Goal: Task Accomplishment & Management: Manage account settings

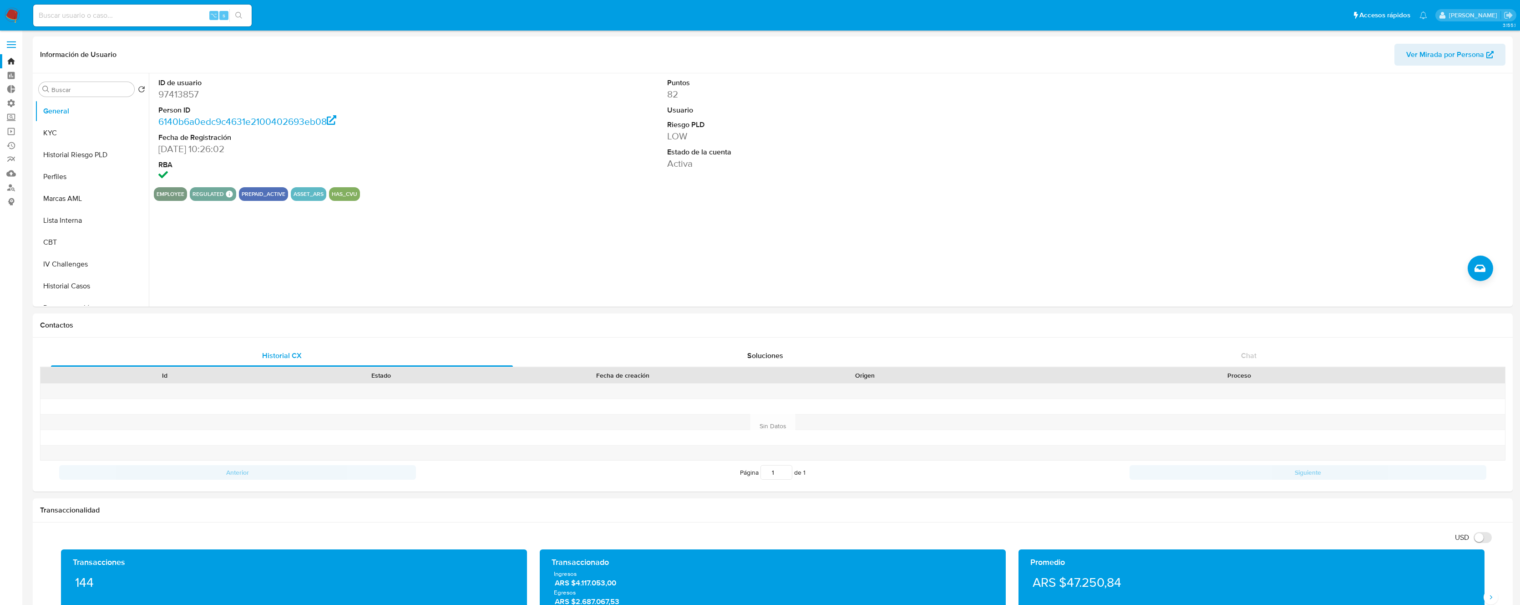
select select "10"
click at [12, 100] on label "Administración" at bounding box center [54, 103] width 108 height 14
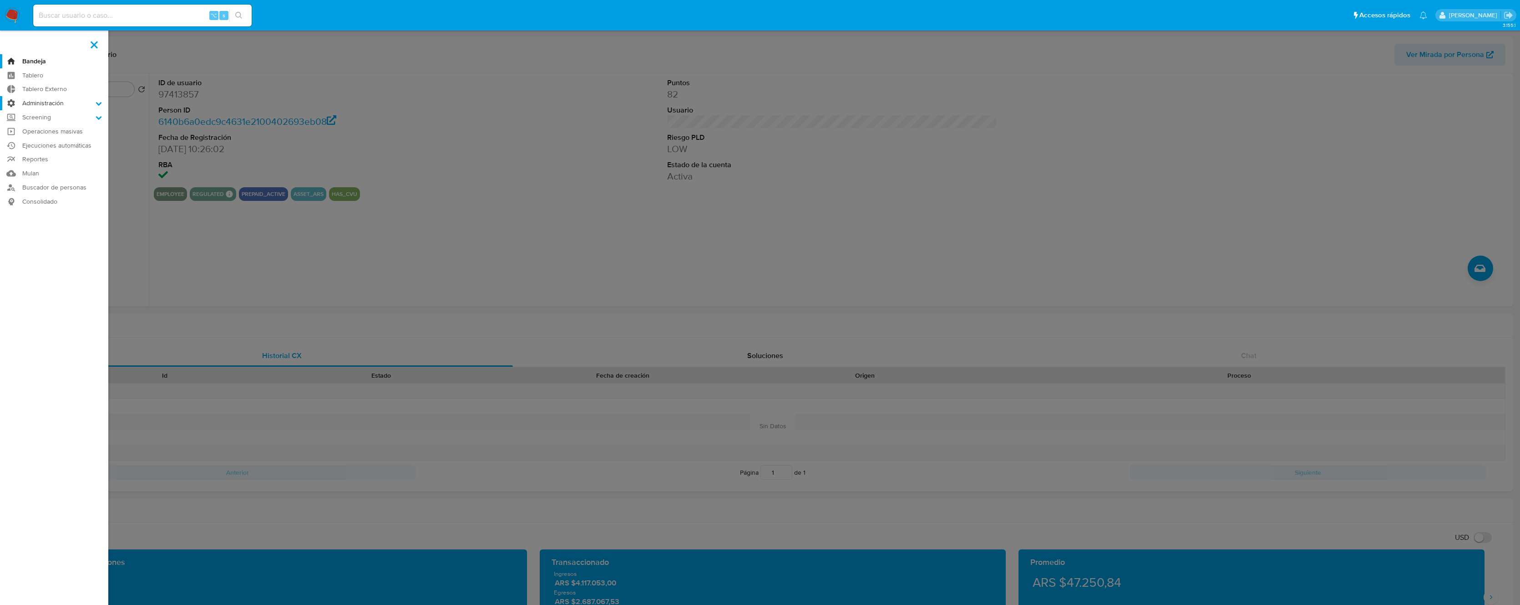
click at [0, 0] on input "Administración" at bounding box center [0, 0] width 0 height 0
click at [42, 115] on link "Reglas" at bounding box center [54, 115] width 108 height 11
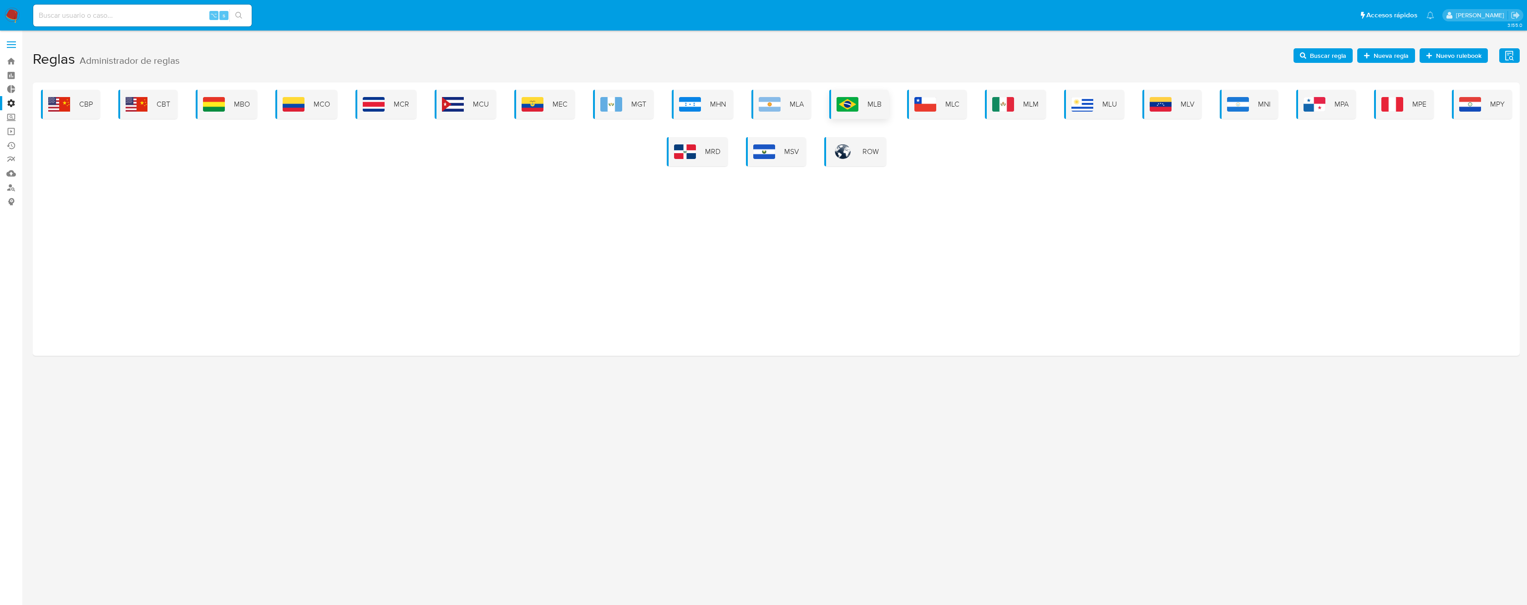
click at [860, 101] on div "MLB" at bounding box center [859, 104] width 60 height 29
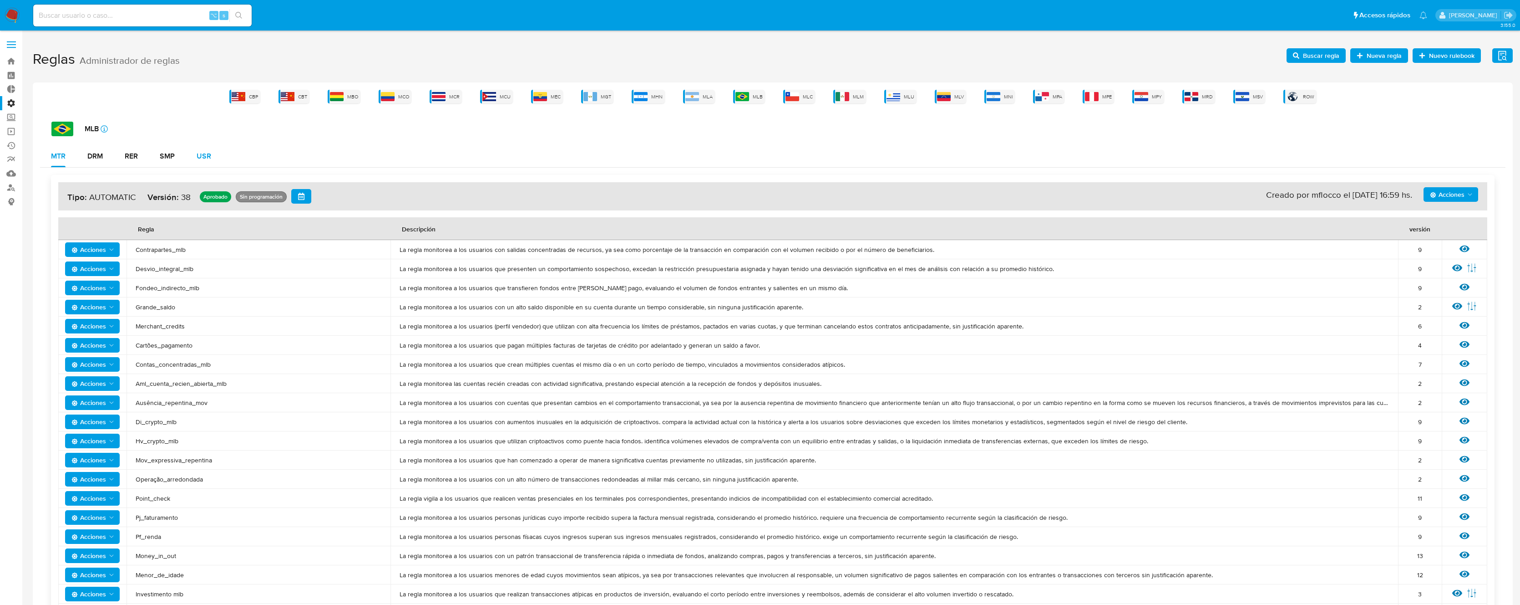
click at [204, 156] on div "USR" at bounding box center [204, 155] width 15 height 7
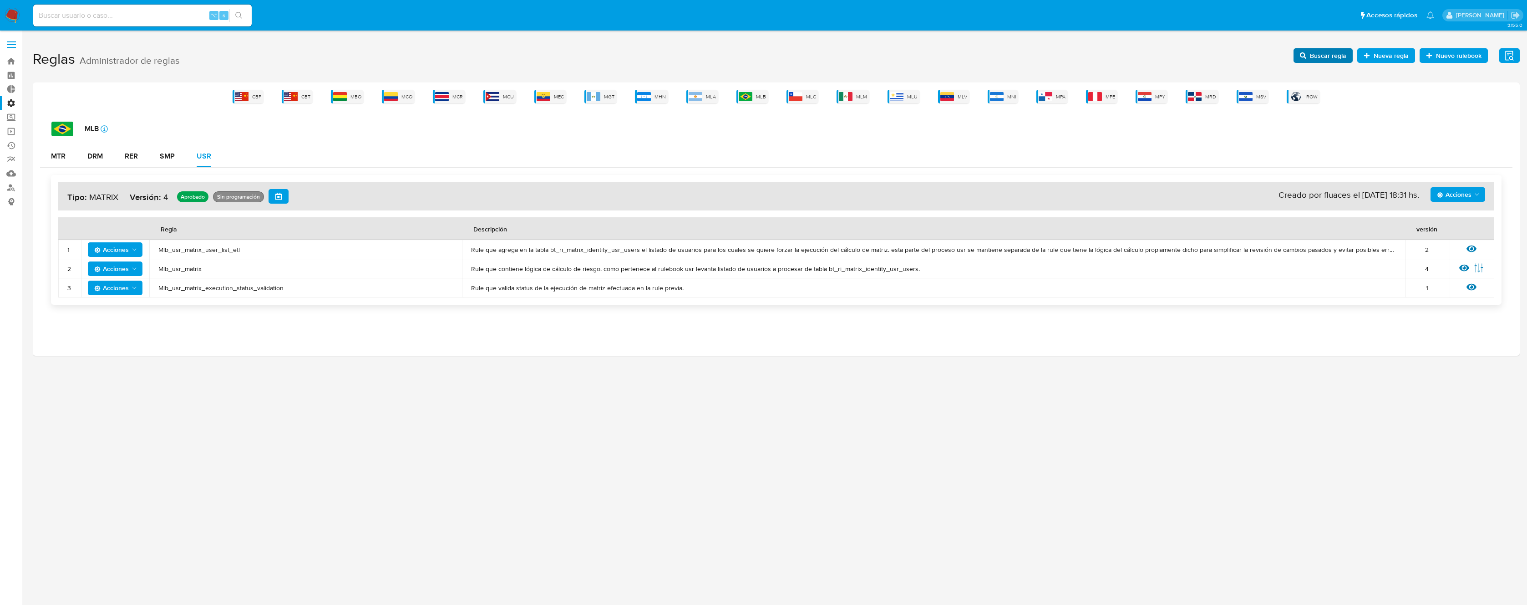
click at [1311, 49] on span "Buscar regla" at bounding box center [1323, 55] width 46 height 13
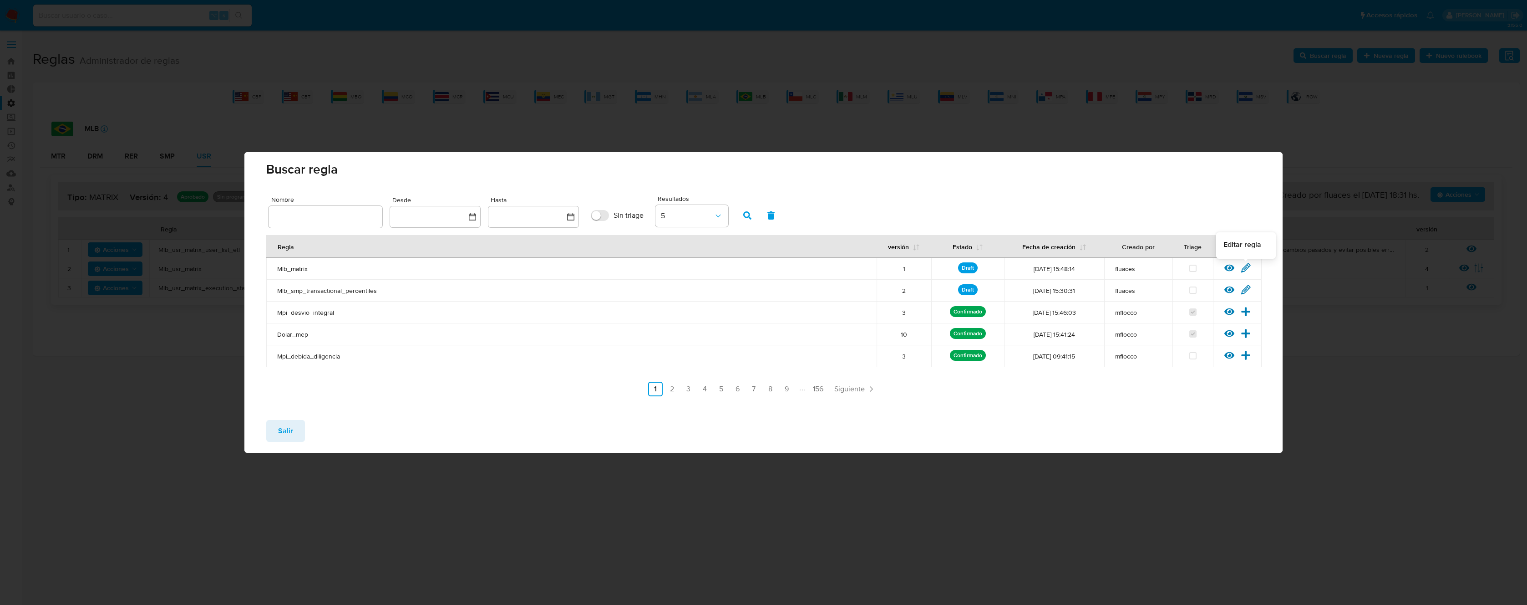
click at [1247, 268] on icon at bounding box center [1246, 268] width 10 height 10
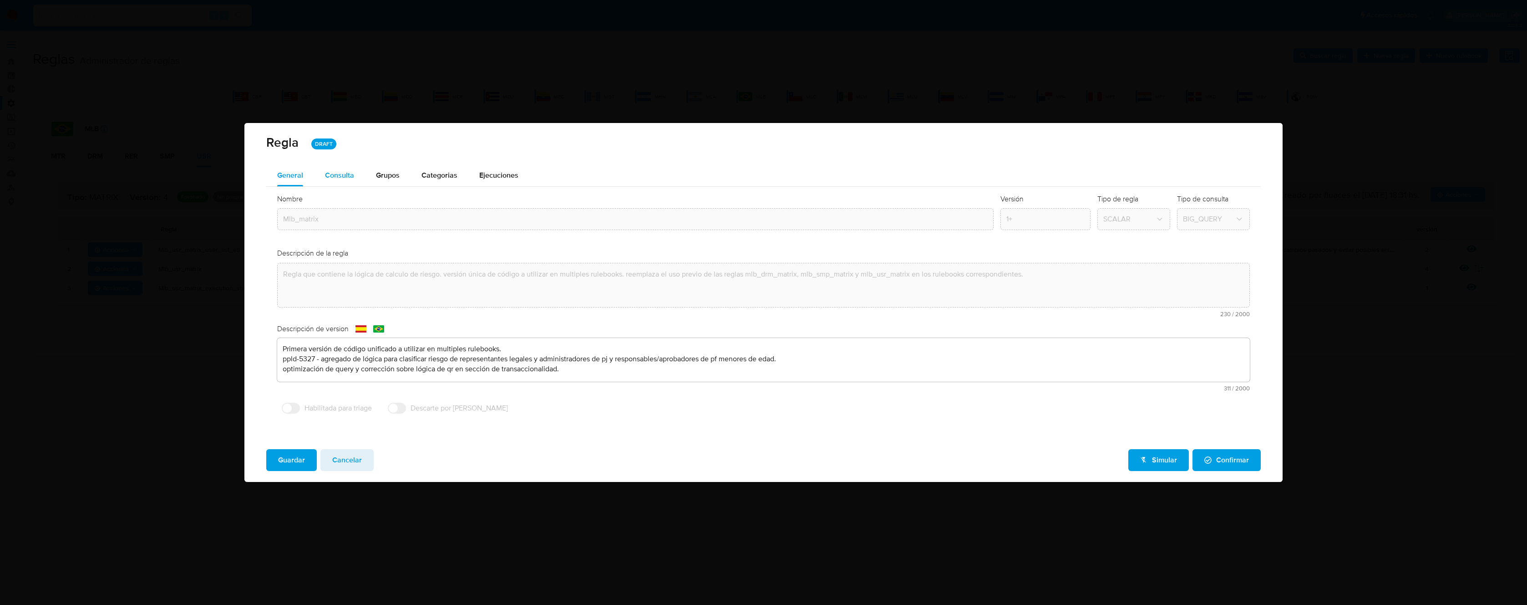
click at [338, 174] on span "Consulta" at bounding box center [339, 175] width 29 height 10
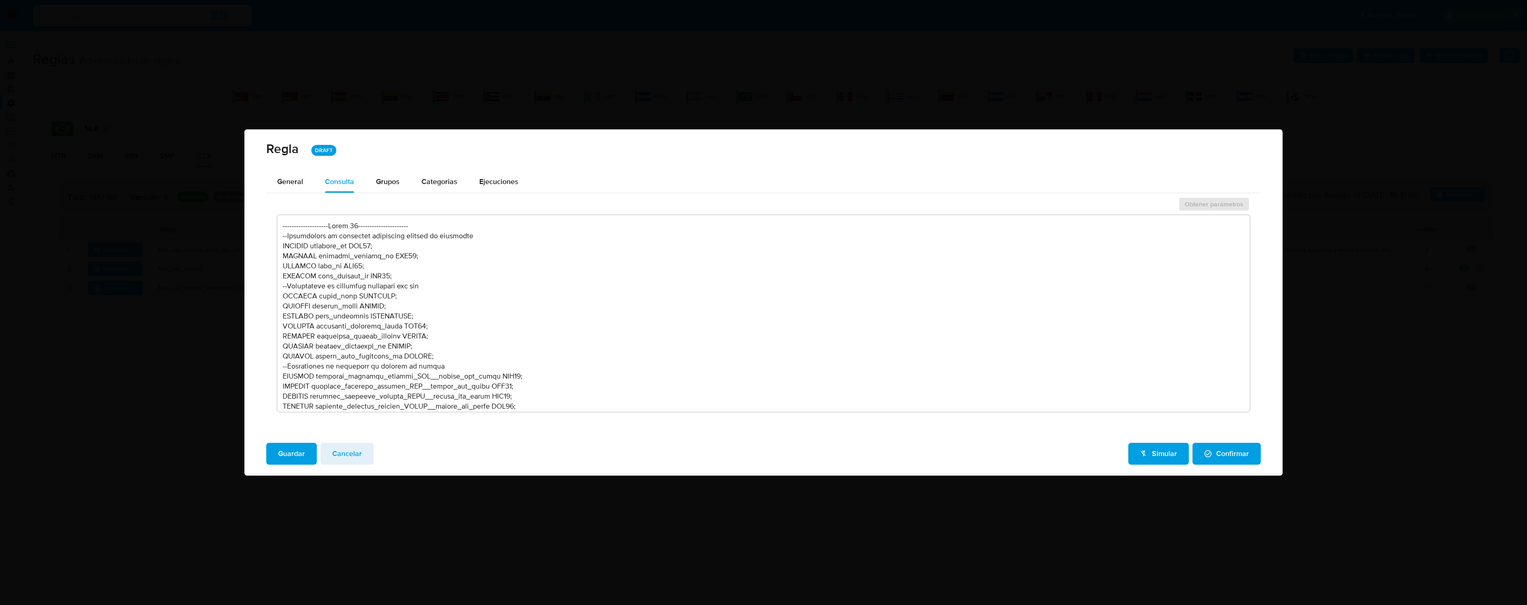
click at [544, 257] on textarea at bounding box center [763, 313] width 973 height 197
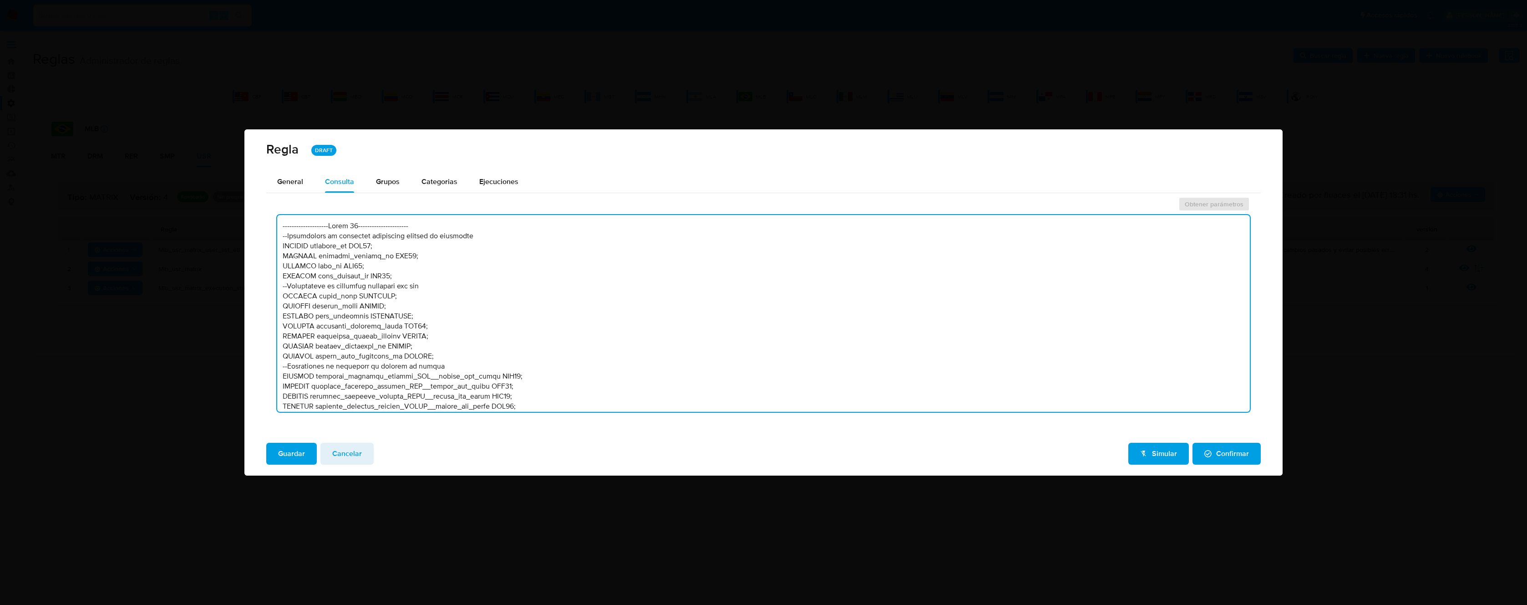
click at [583, 259] on textarea at bounding box center [763, 313] width 973 height 197
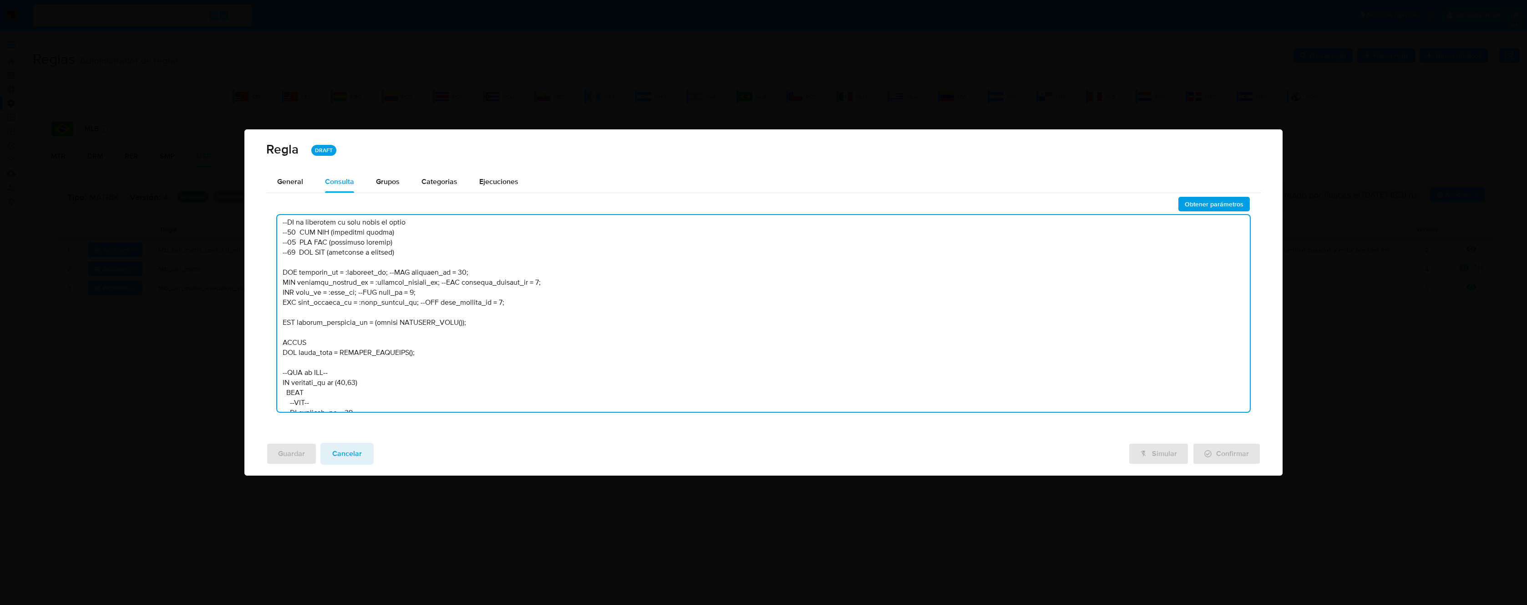
scroll to position [533, 0]
drag, startPoint x: 391, startPoint y: 294, endPoint x: 254, endPoint y: 291, distance: 136.1
click at [254, 291] on div "General Consulta Parametros Grupos Categorias Ejecuciones Obtener parámetros" at bounding box center [763, 303] width 1038 height 264
drag, startPoint x: 445, startPoint y: 304, endPoint x: 209, endPoint y: 304, distance: 236.3
click at [209, 304] on div "Regla DRAFT General Consulta Parametros Grupos Categorias Ejecuciones Obtener p…" at bounding box center [763, 302] width 1527 height 605
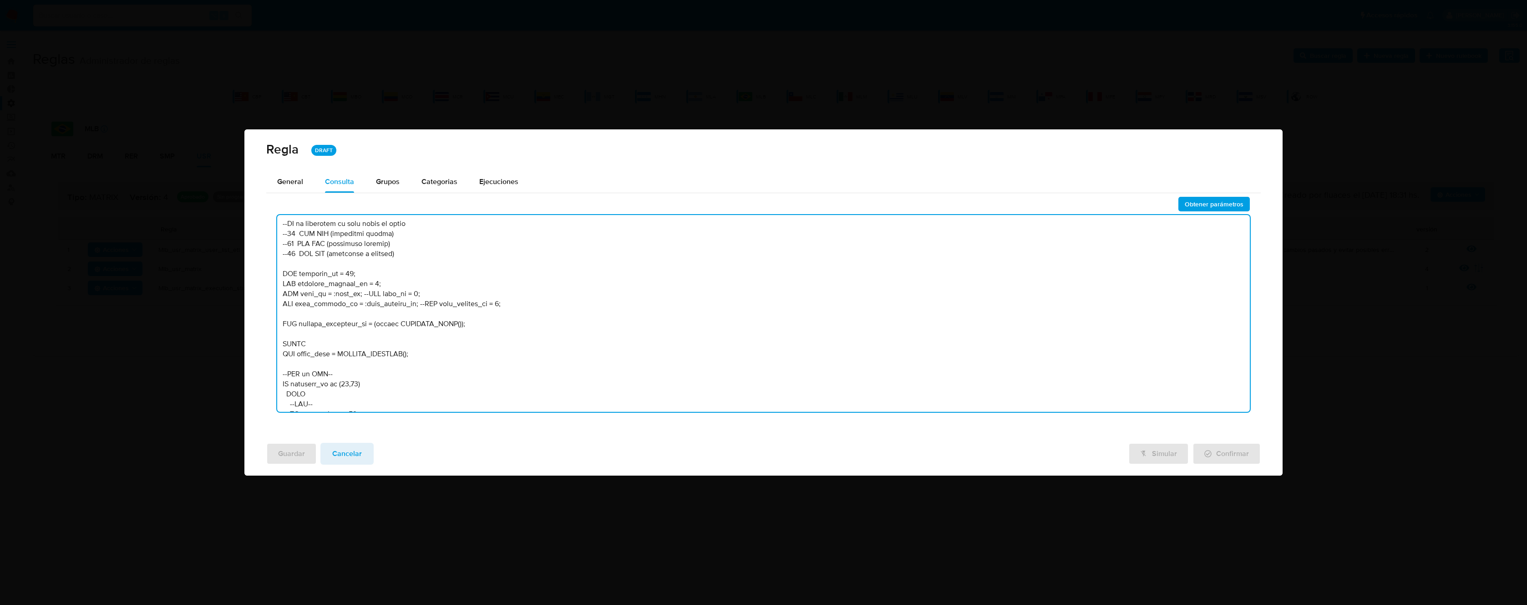
drag, startPoint x: 357, startPoint y: 313, endPoint x: 236, endPoint y: 312, distance: 121.1
click at [236, 312] on div "Regla DRAFT General Consulta Parametros Grupos Categorias Ejecuciones Obtener p…" at bounding box center [763, 302] width 1527 height 605
drag, startPoint x: 412, startPoint y: 324, endPoint x: 254, endPoint y: 318, distance: 158.1
click at [254, 318] on div "General Consulta Parametros Grupos Categorias Ejecuciones Obtener parámetros" at bounding box center [763, 303] width 1038 height 264
click at [417, 324] on textarea at bounding box center [763, 313] width 973 height 197
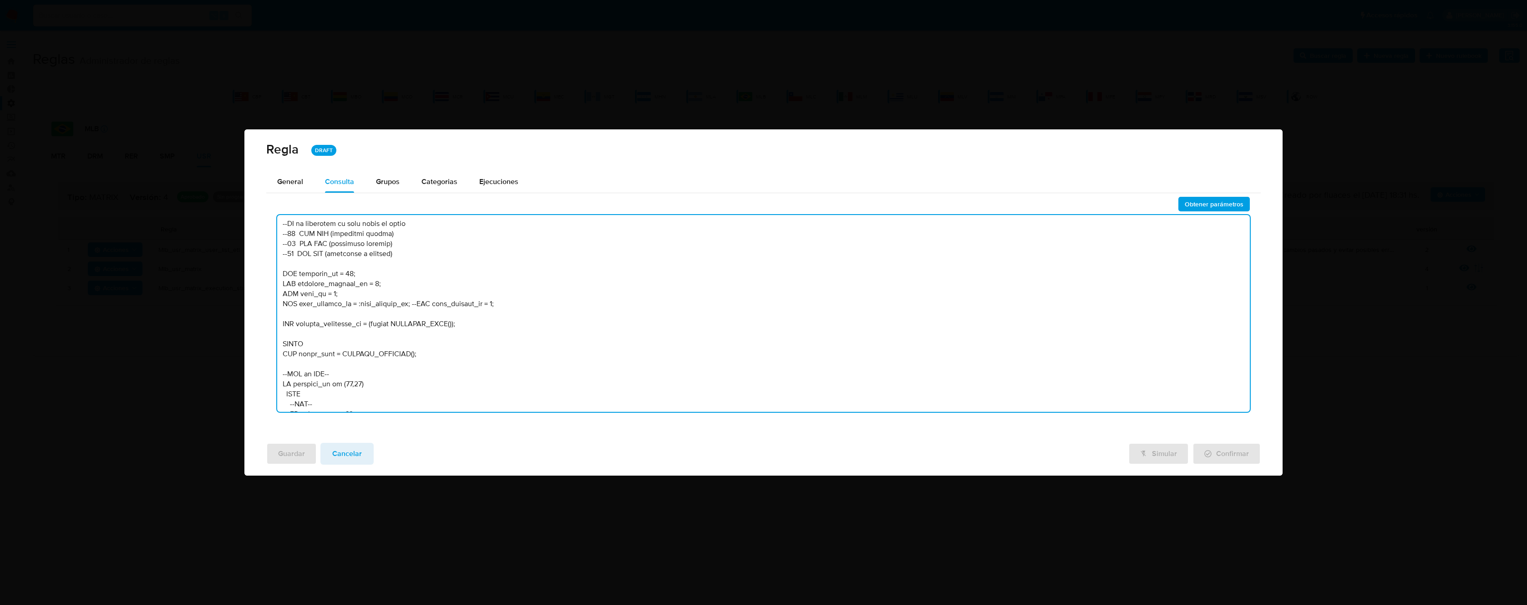
drag, startPoint x: 412, startPoint y: 323, endPoint x: 279, endPoint y: 323, distance: 133.4
click at [279, 323] on textarea at bounding box center [763, 313] width 973 height 197
type textarea "--------------------Lorem 26---------------------- --Ipsumdolors am consectet a…"
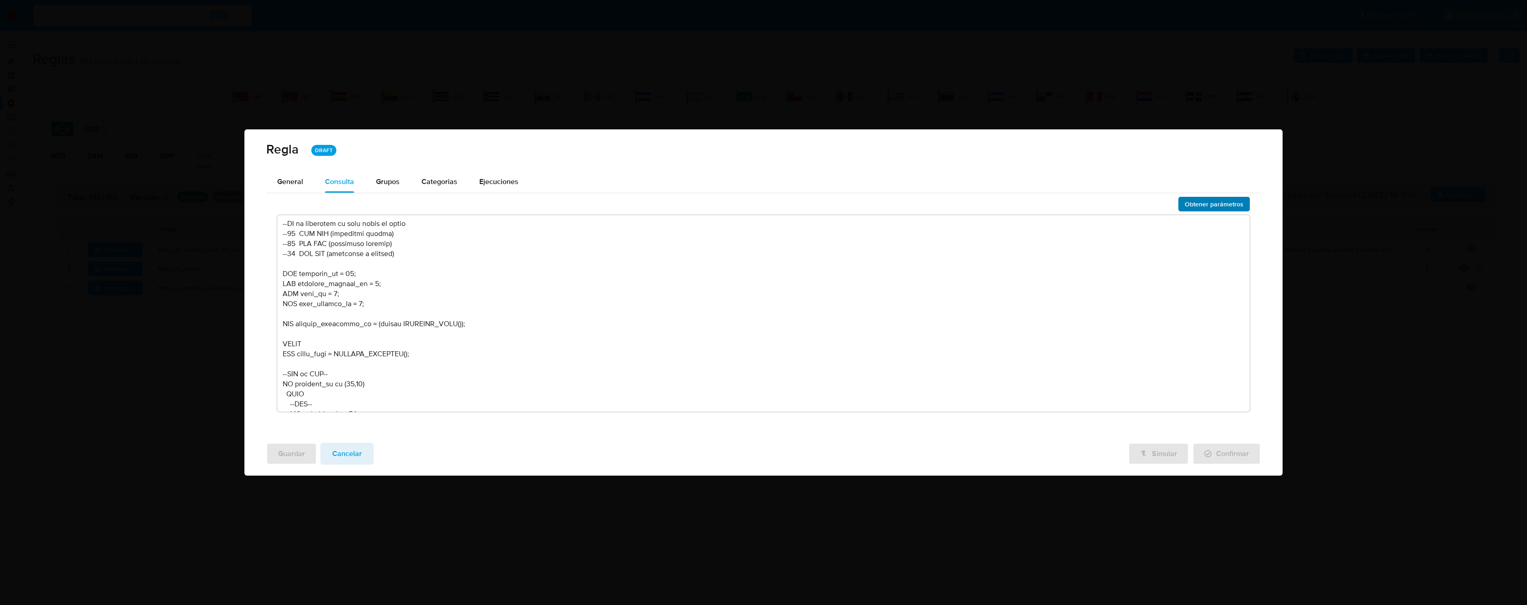
click at [1202, 202] on span "Obtener parámetros" at bounding box center [1214, 204] width 59 height 13
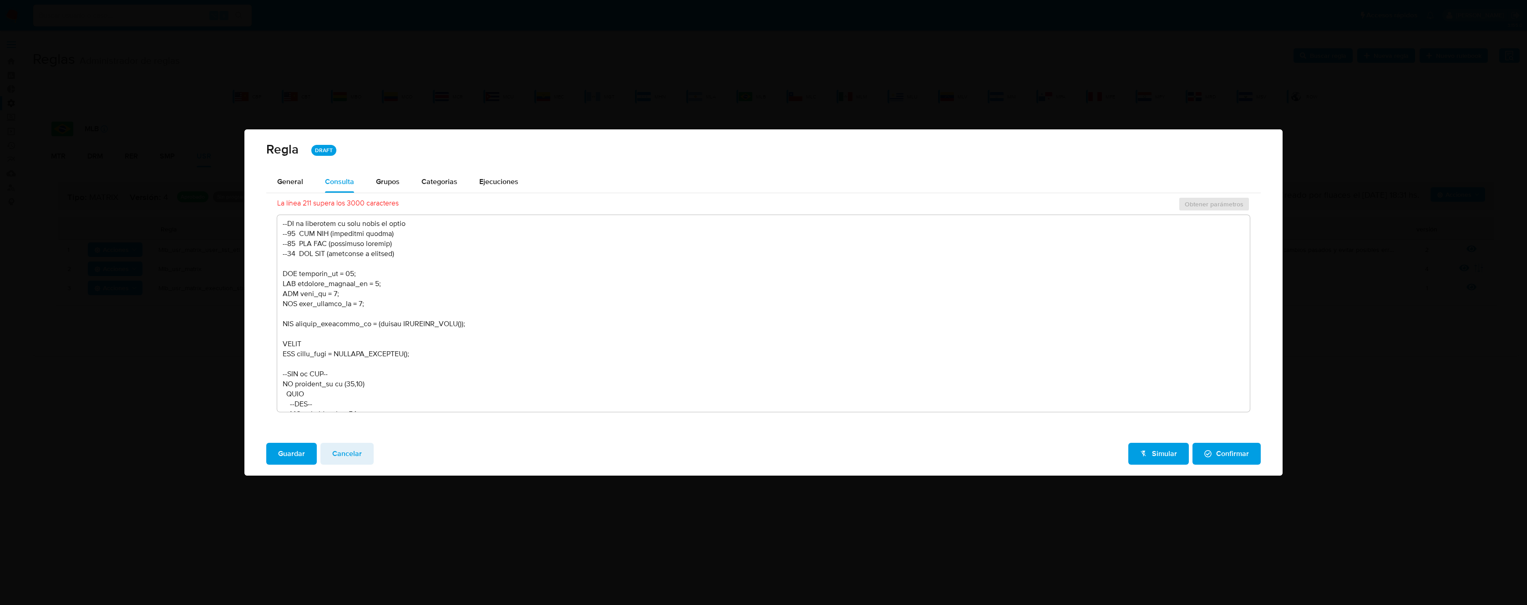
click at [289, 457] on span "Guardar" at bounding box center [291, 453] width 27 height 20
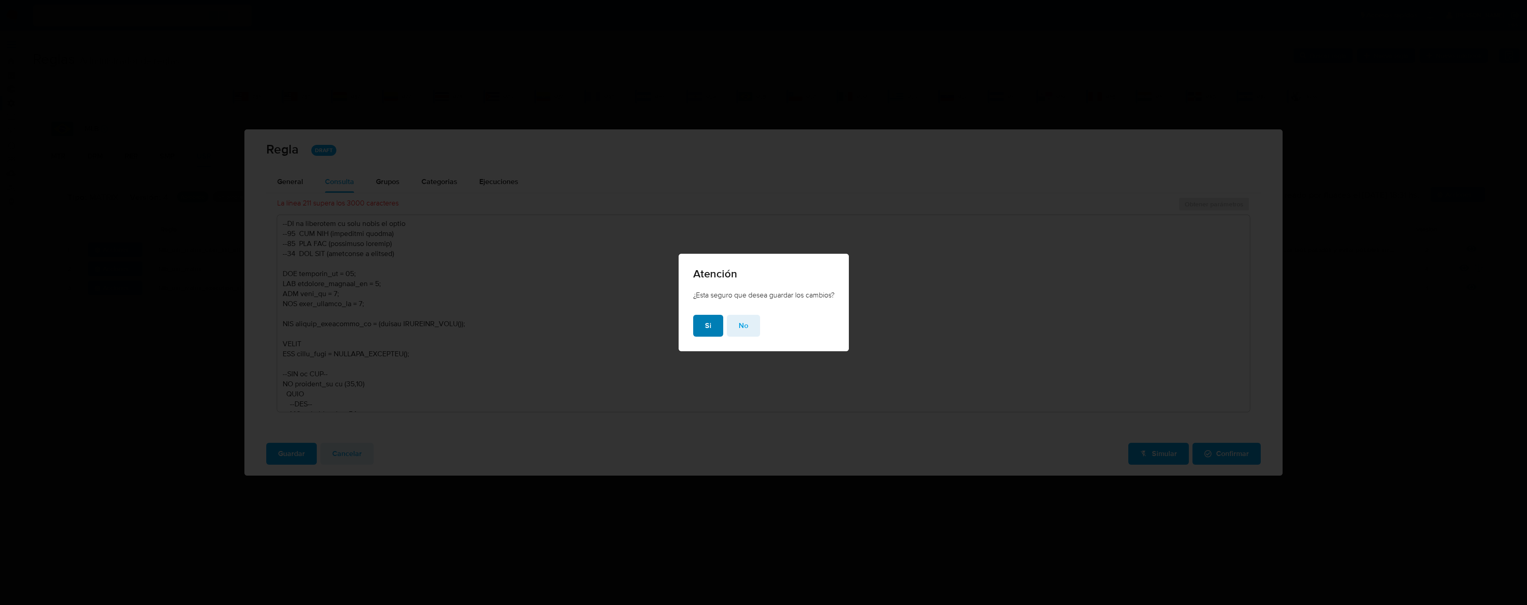
click at [713, 330] on button "Si" at bounding box center [708, 326] width 30 height 22
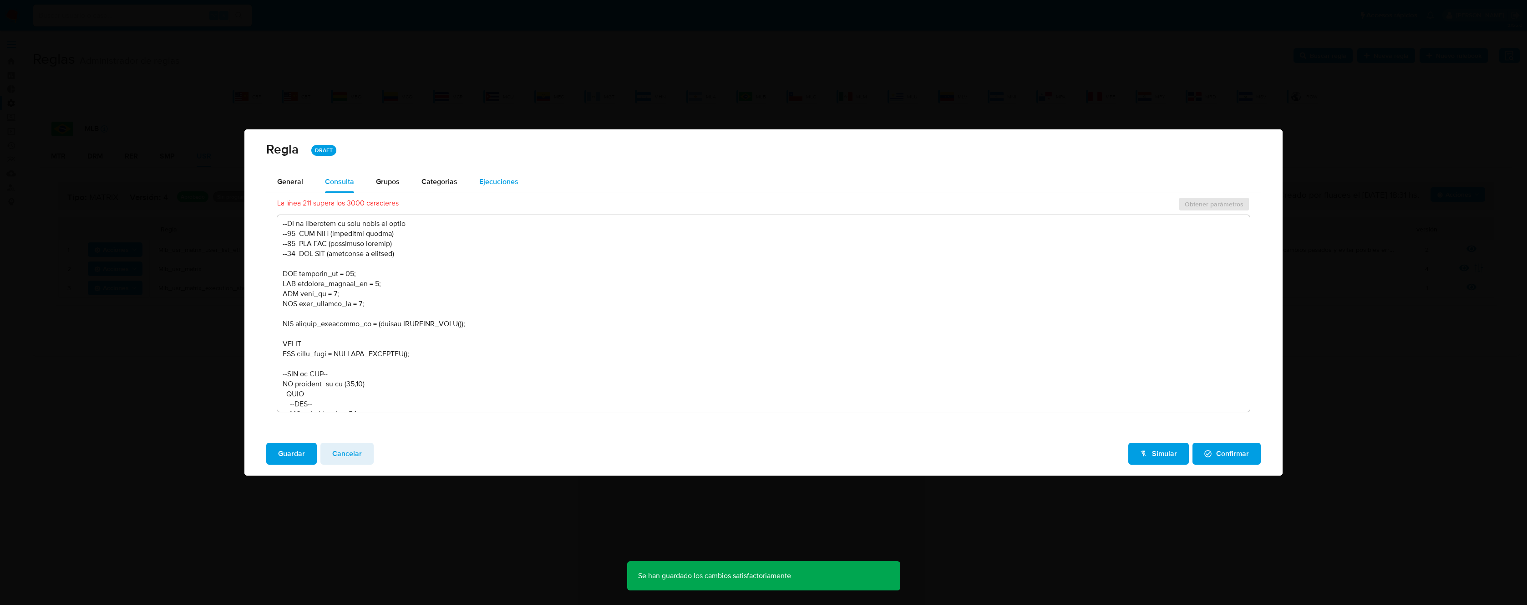
click at [504, 180] on span "Ejecuciones" at bounding box center [498, 181] width 39 height 10
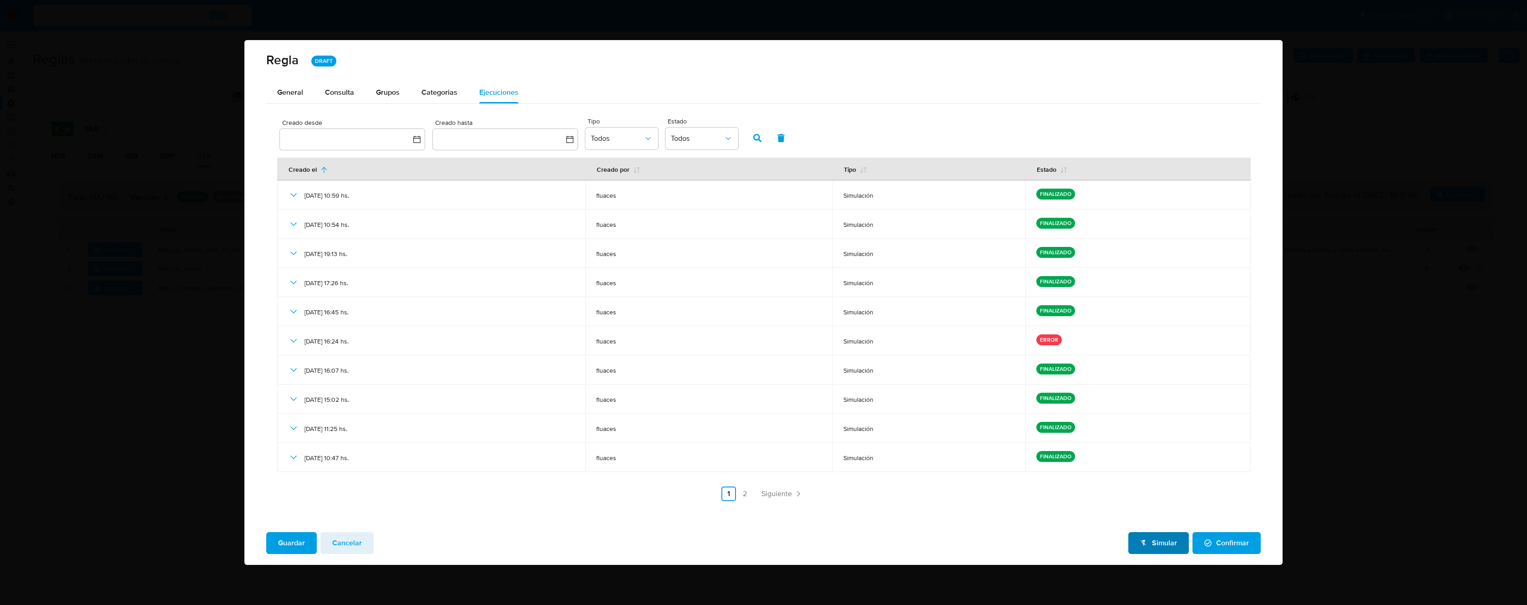
click at [1153, 542] on span "Simular" at bounding box center [1158, 543] width 37 height 20
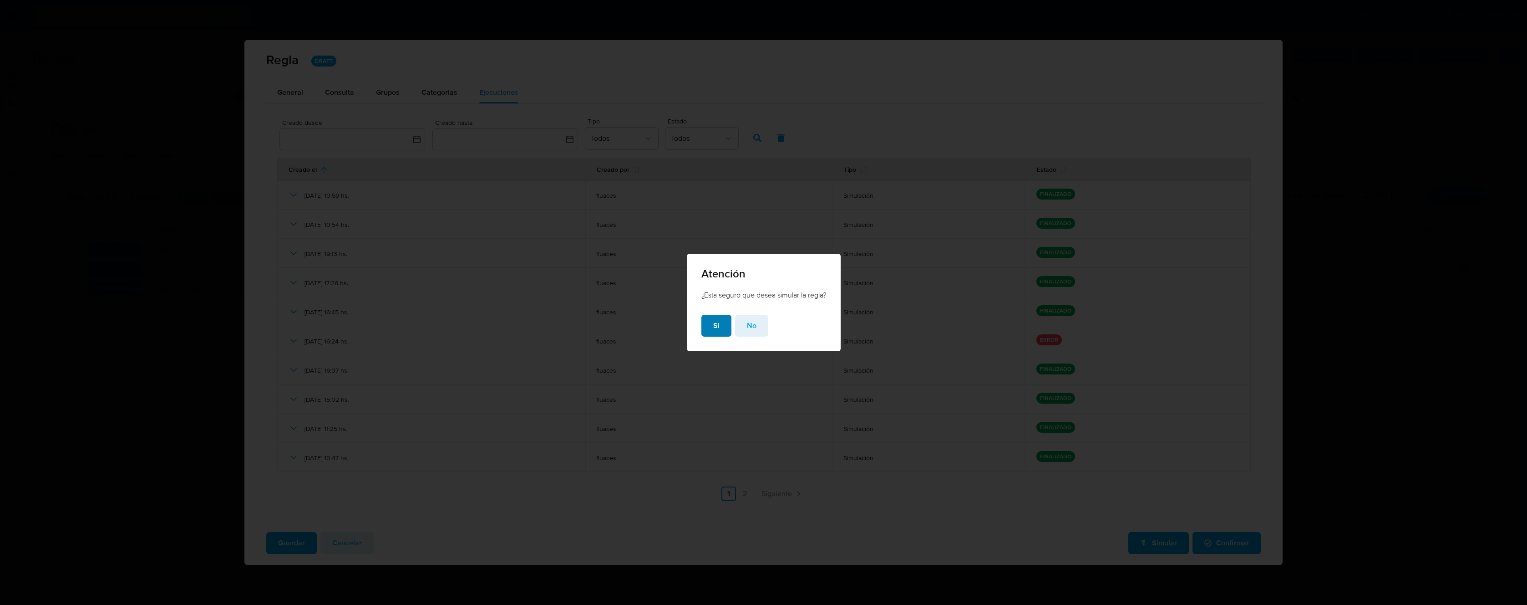
click at [707, 327] on button "Si" at bounding box center [716, 326] width 30 height 22
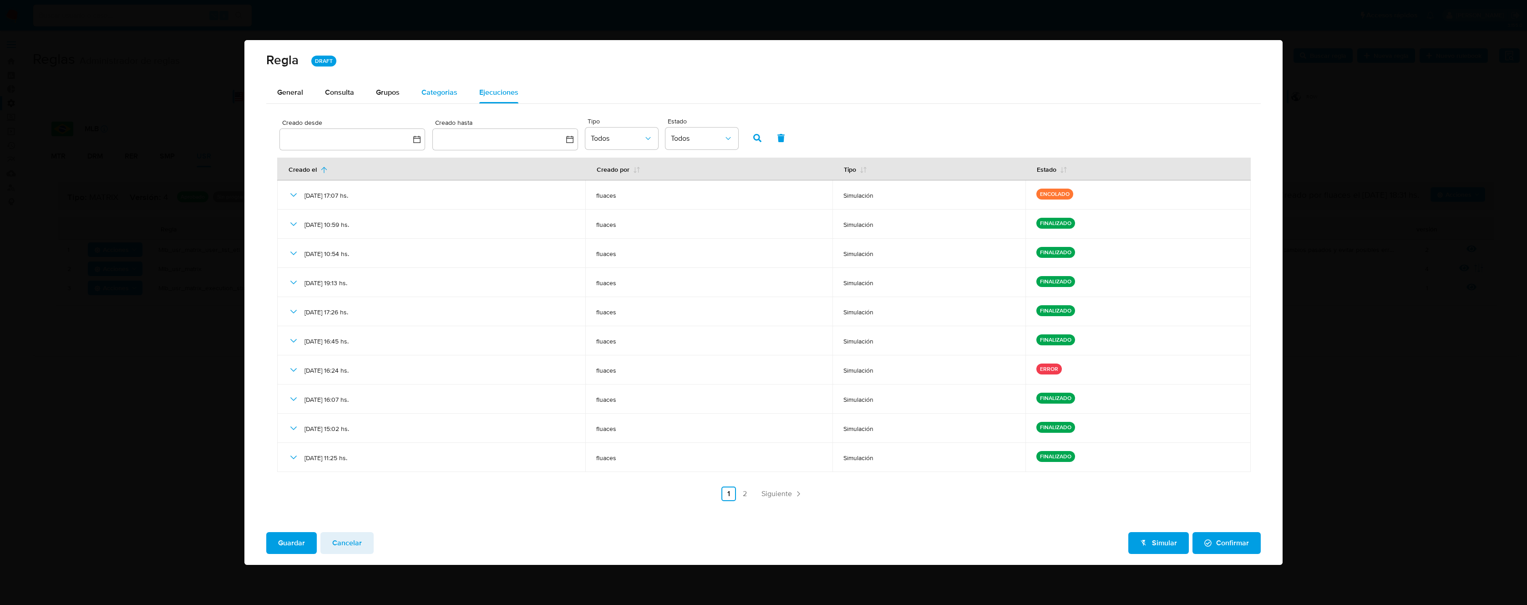
click at [437, 88] on span "Categorias" at bounding box center [440, 92] width 36 height 10
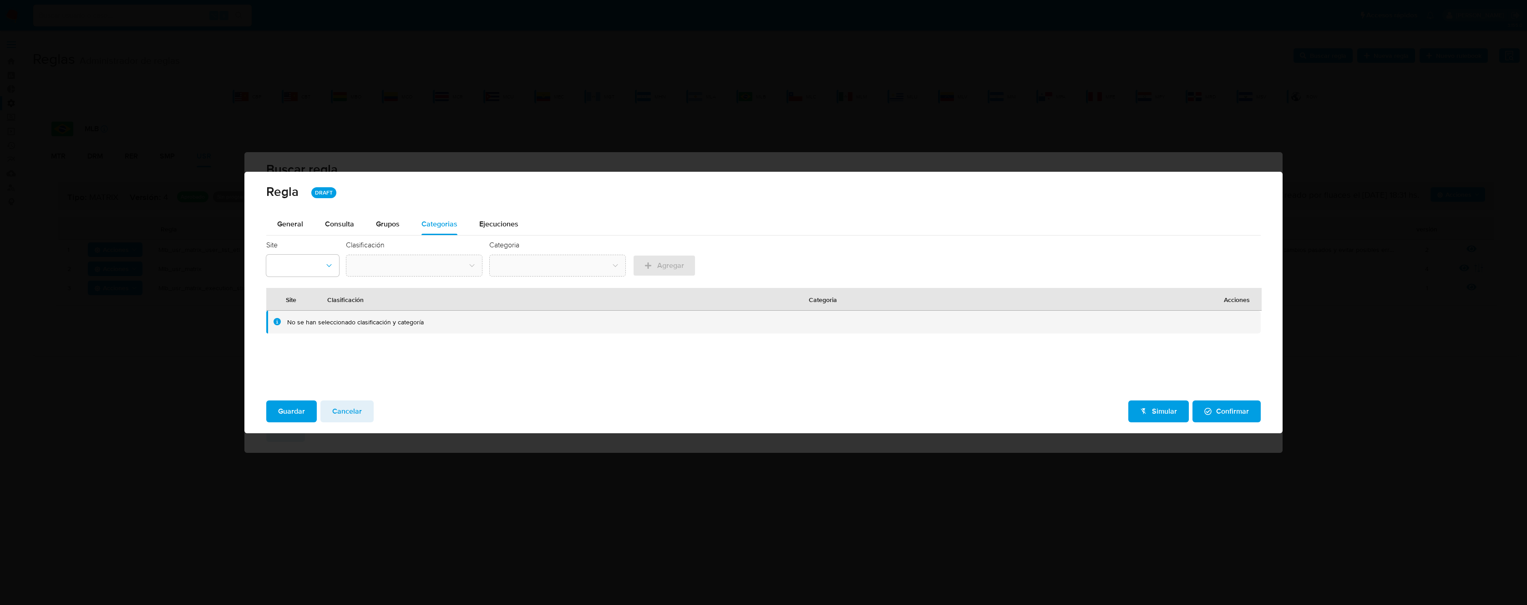
click at [491, 215] on div "Ejecuciones" at bounding box center [498, 224] width 39 height 22
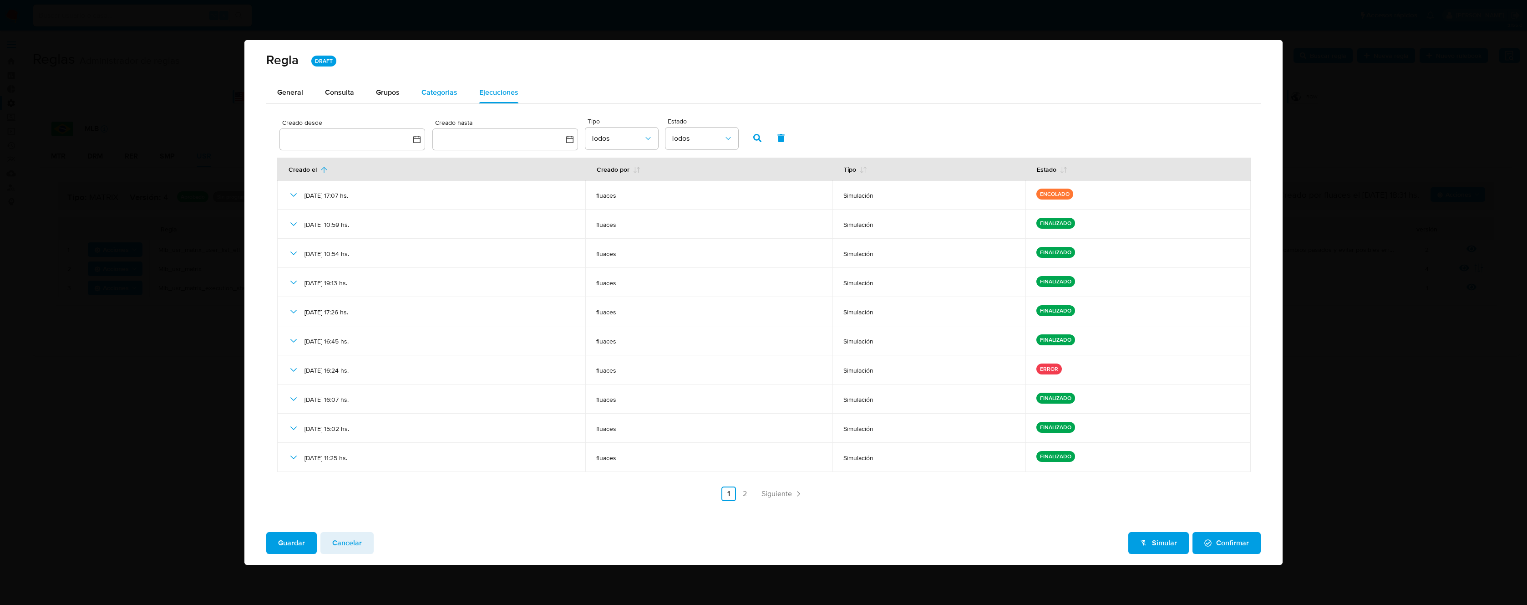
click at [412, 94] on button "Categorias" at bounding box center [440, 92] width 58 height 22
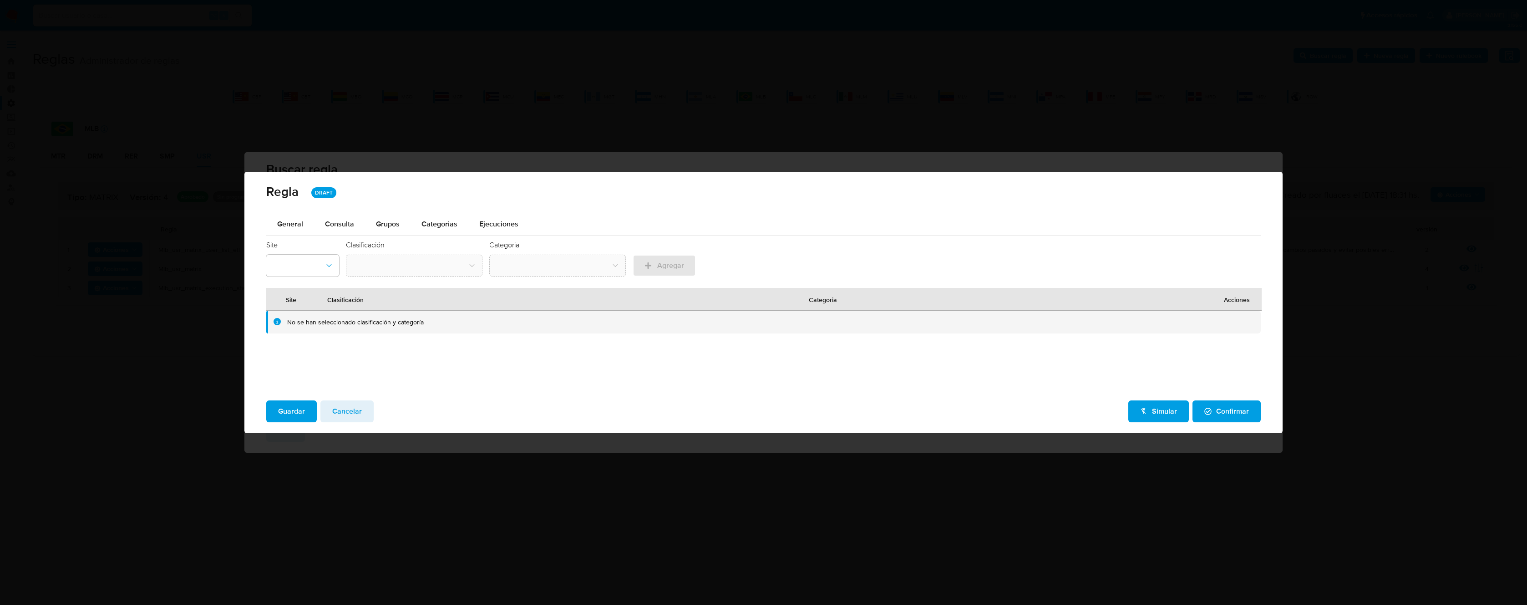
click at [493, 219] on span "Ejecuciones" at bounding box center [498, 224] width 39 height 10
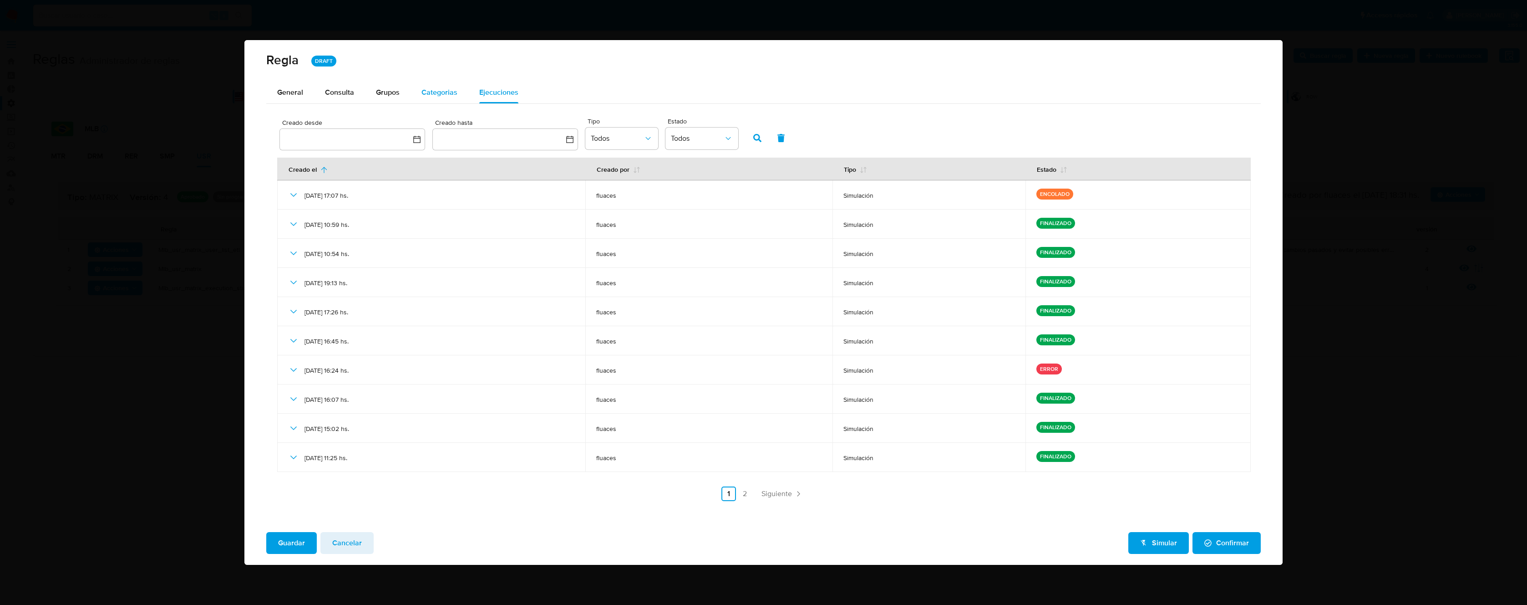
click at [439, 95] on span "Categorias" at bounding box center [440, 92] width 36 height 10
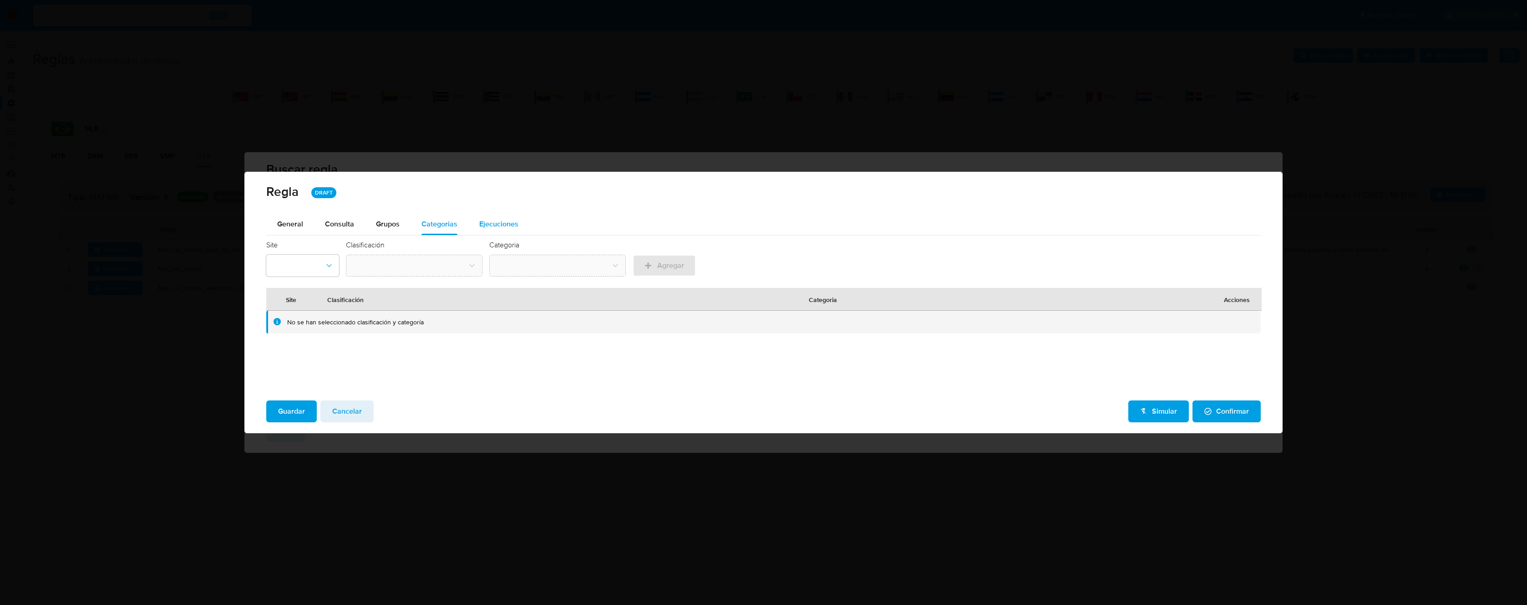
click at [508, 214] on div "Ejecuciones" at bounding box center [498, 224] width 39 height 22
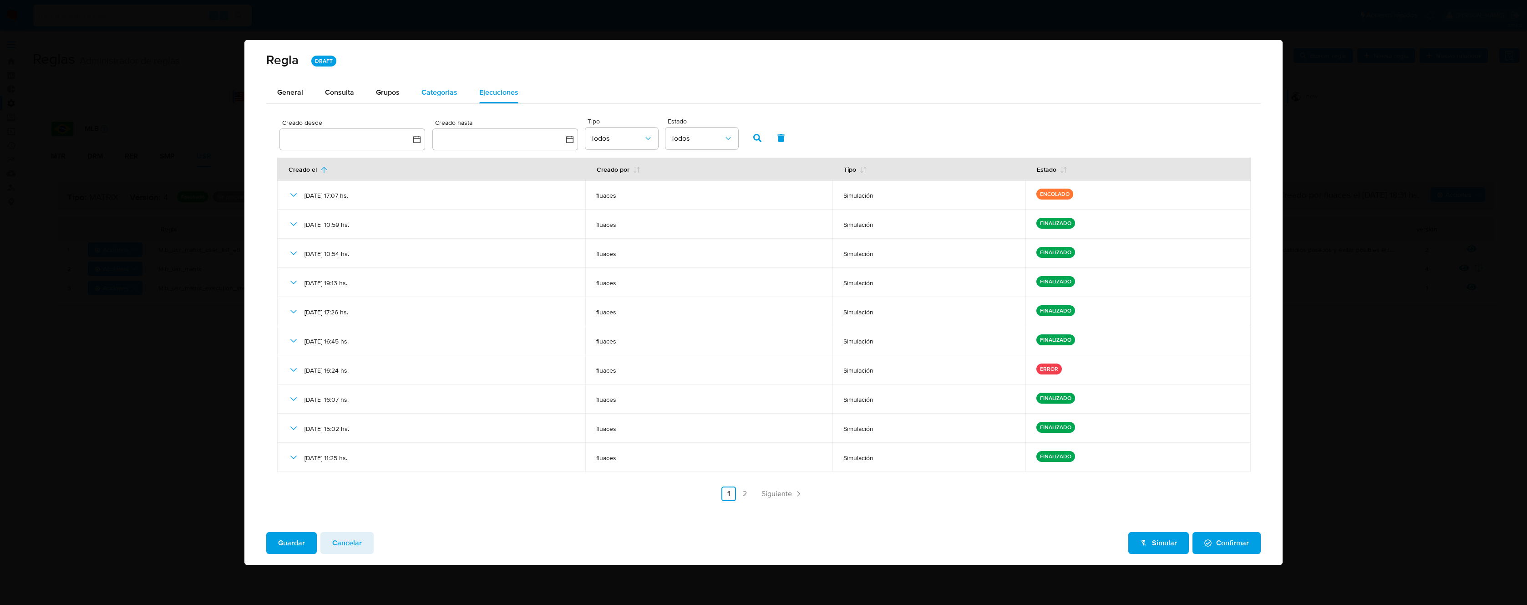
click at [435, 93] on span "Categorias" at bounding box center [440, 92] width 36 height 10
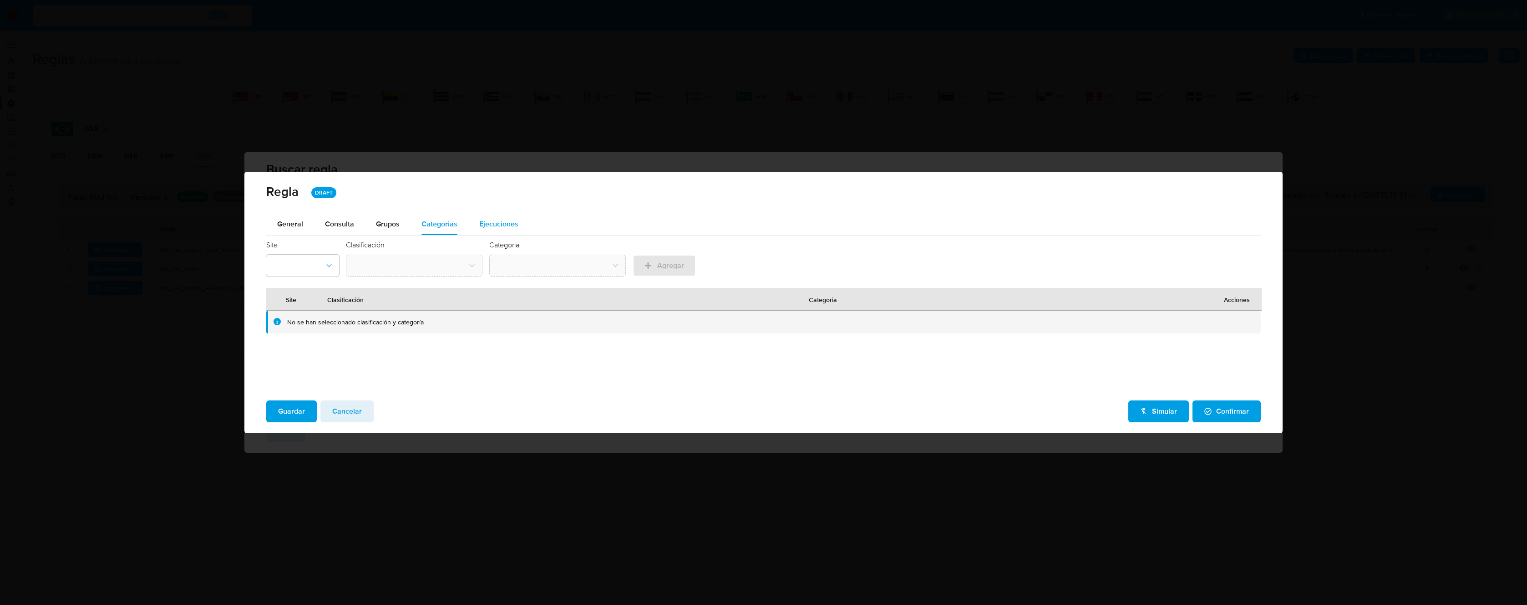
click at [503, 216] on div "Ejecuciones" at bounding box center [498, 224] width 39 height 22
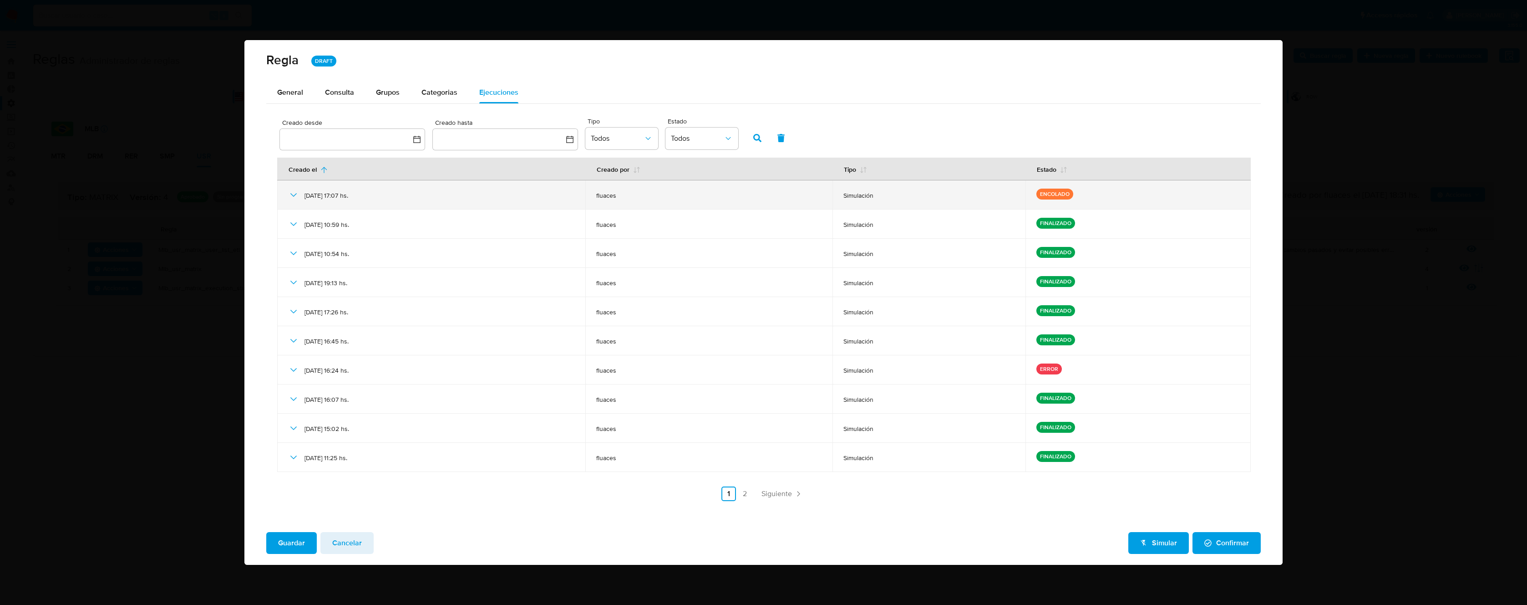
click at [292, 193] on icon at bounding box center [293, 194] width 11 height 11
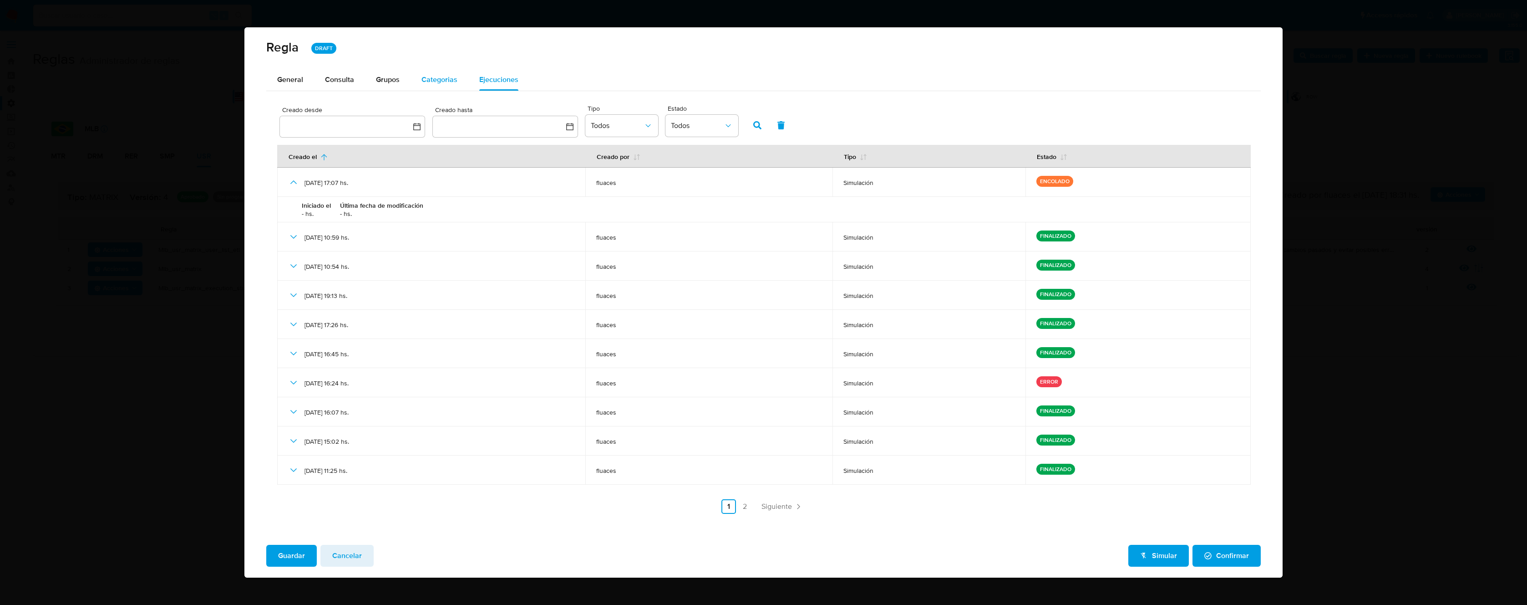
click at [443, 76] on span "Categorias" at bounding box center [440, 79] width 36 height 10
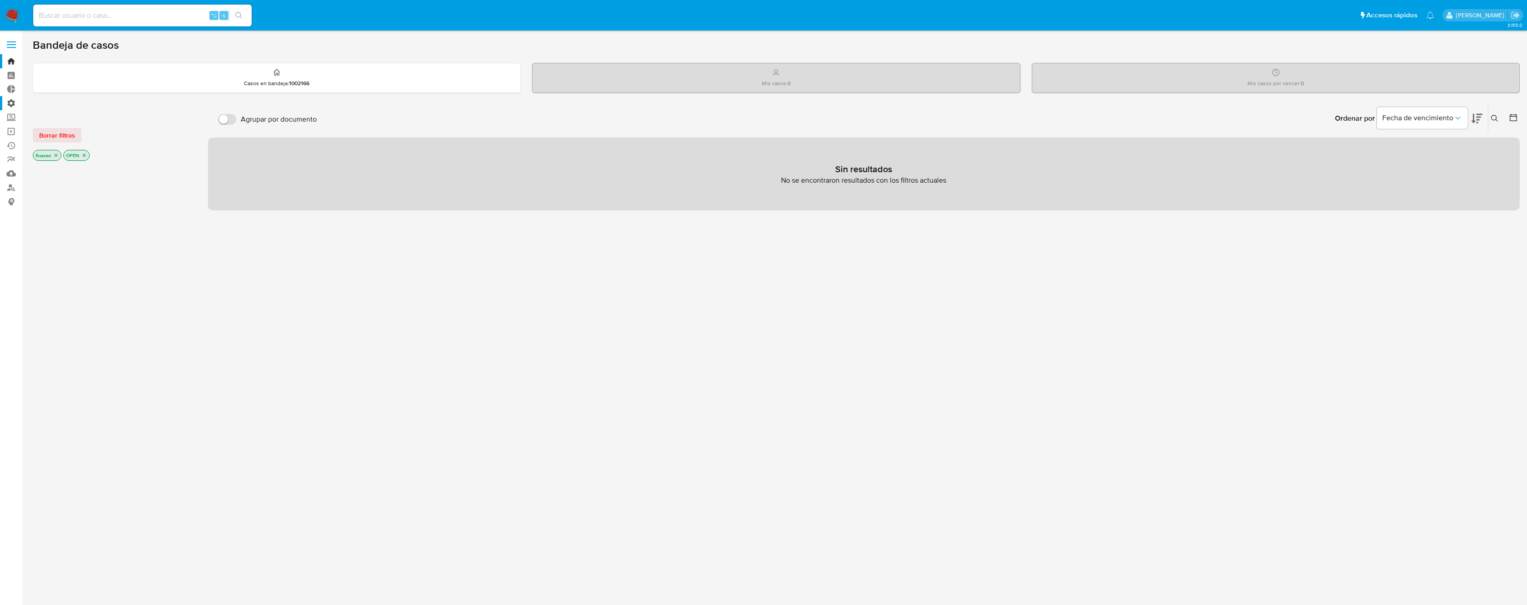
click at [11, 104] on label "Administración" at bounding box center [54, 103] width 108 height 14
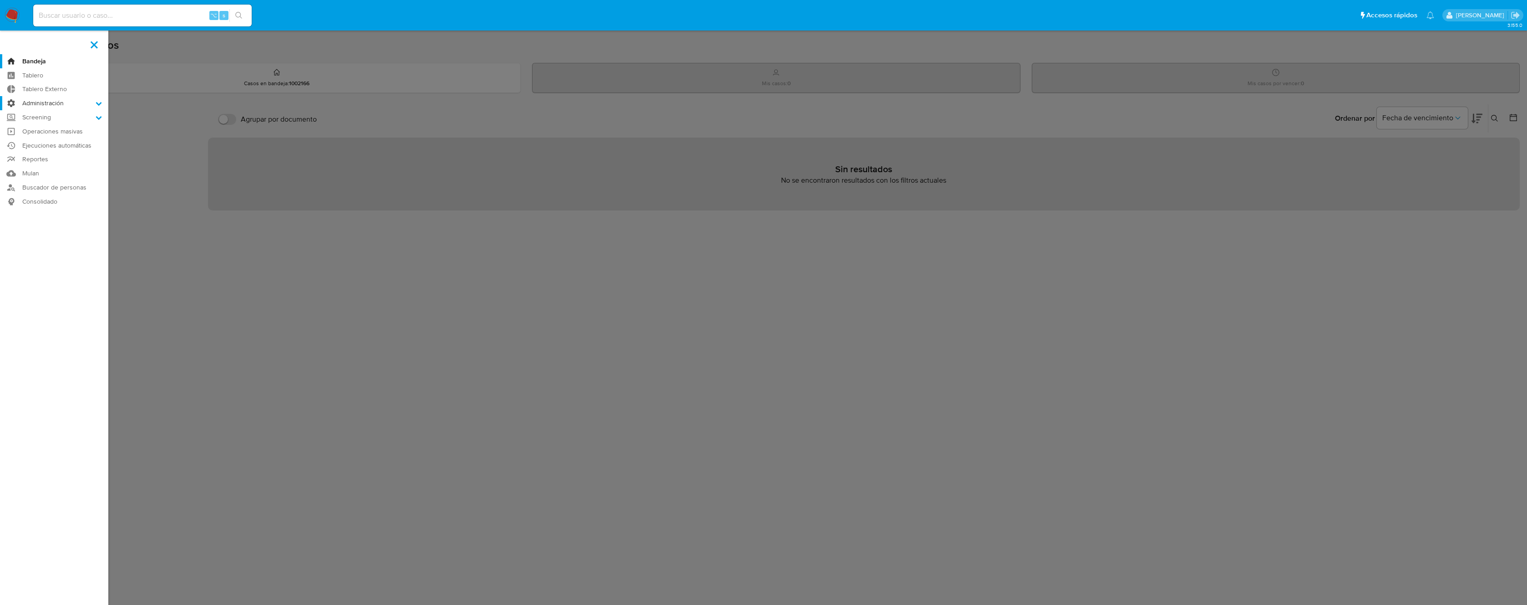
click at [0, 0] on input "Administración" at bounding box center [0, 0] width 0 height 0
click at [45, 118] on link "Reglas" at bounding box center [54, 115] width 108 height 11
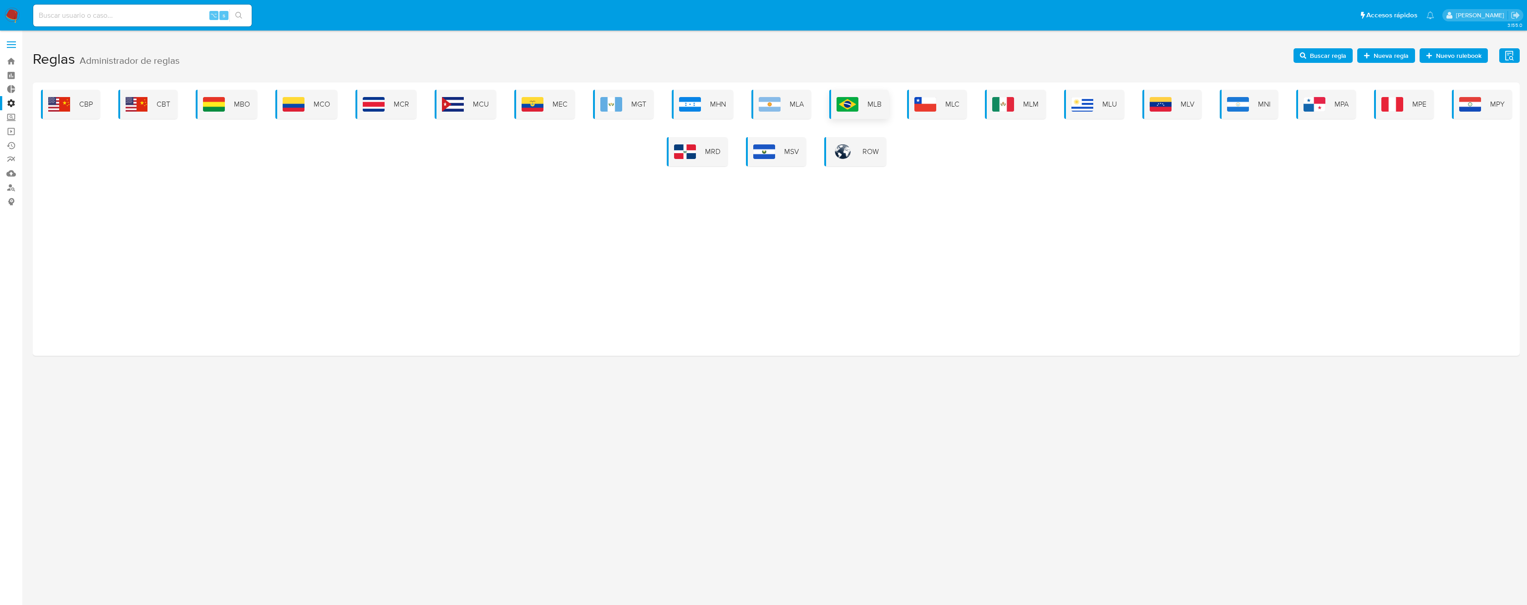
click at [868, 110] on div "MLB" at bounding box center [859, 104] width 60 height 29
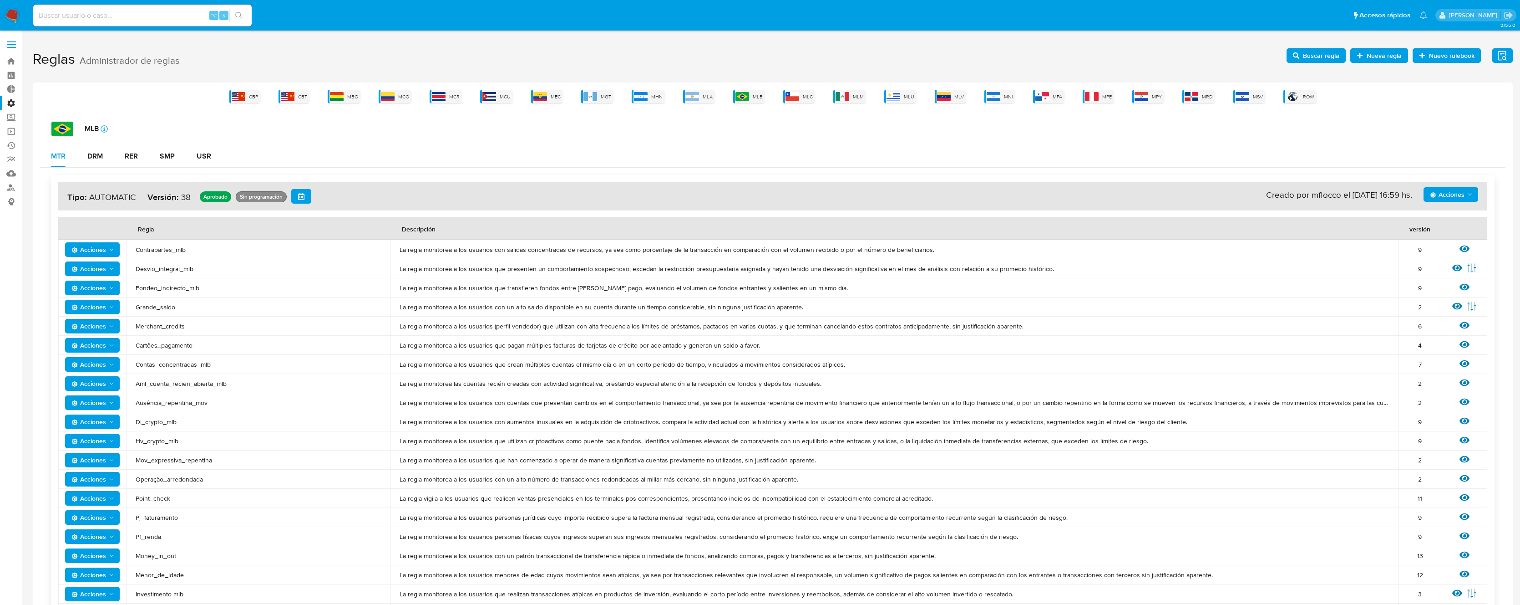
click at [1315, 51] on span "Buscar regla" at bounding box center [1321, 55] width 36 height 15
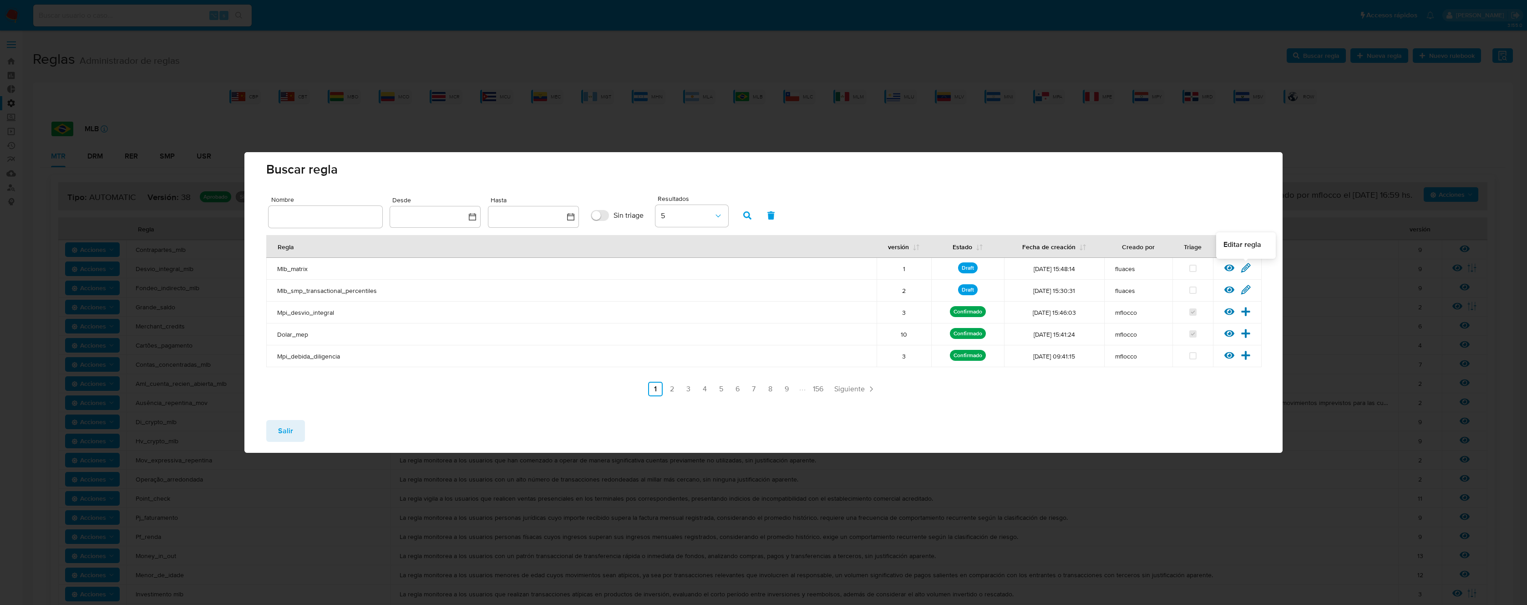
click at [1247, 271] on icon at bounding box center [1246, 268] width 10 height 10
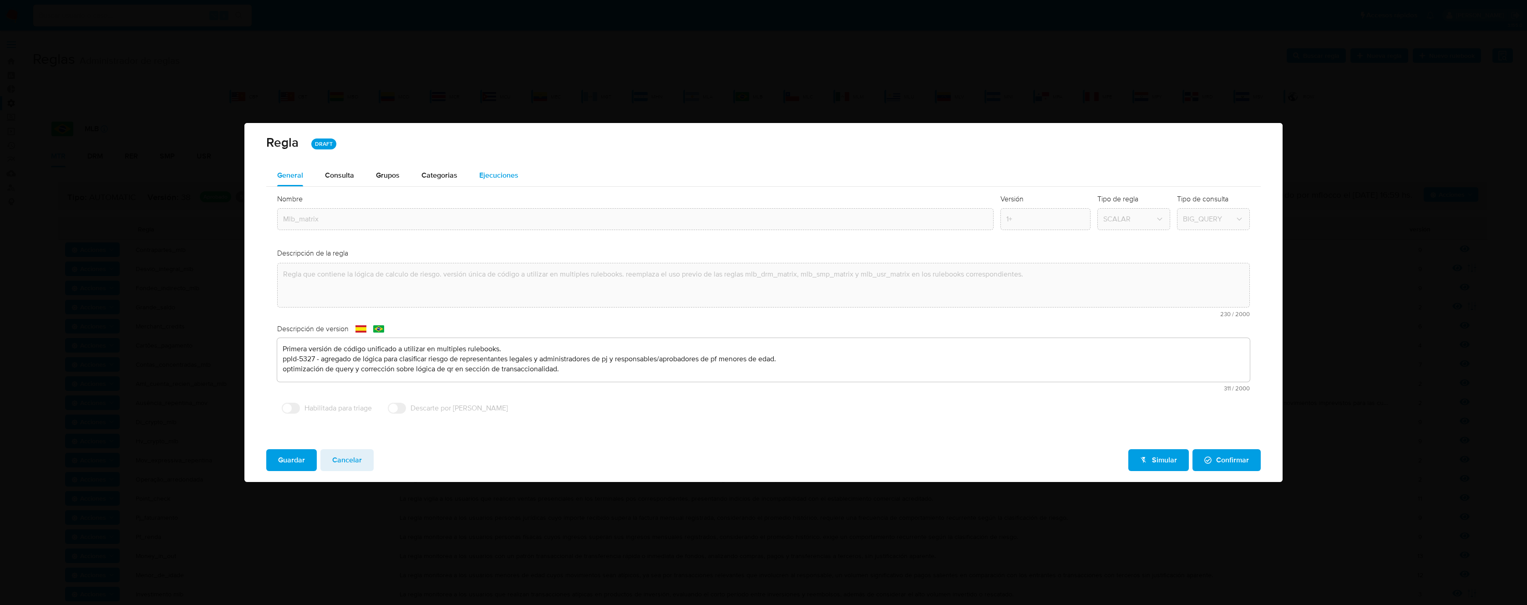
click at [481, 178] on span "Ejecuciones" at bounding box center [498, 175] width 39 height 10
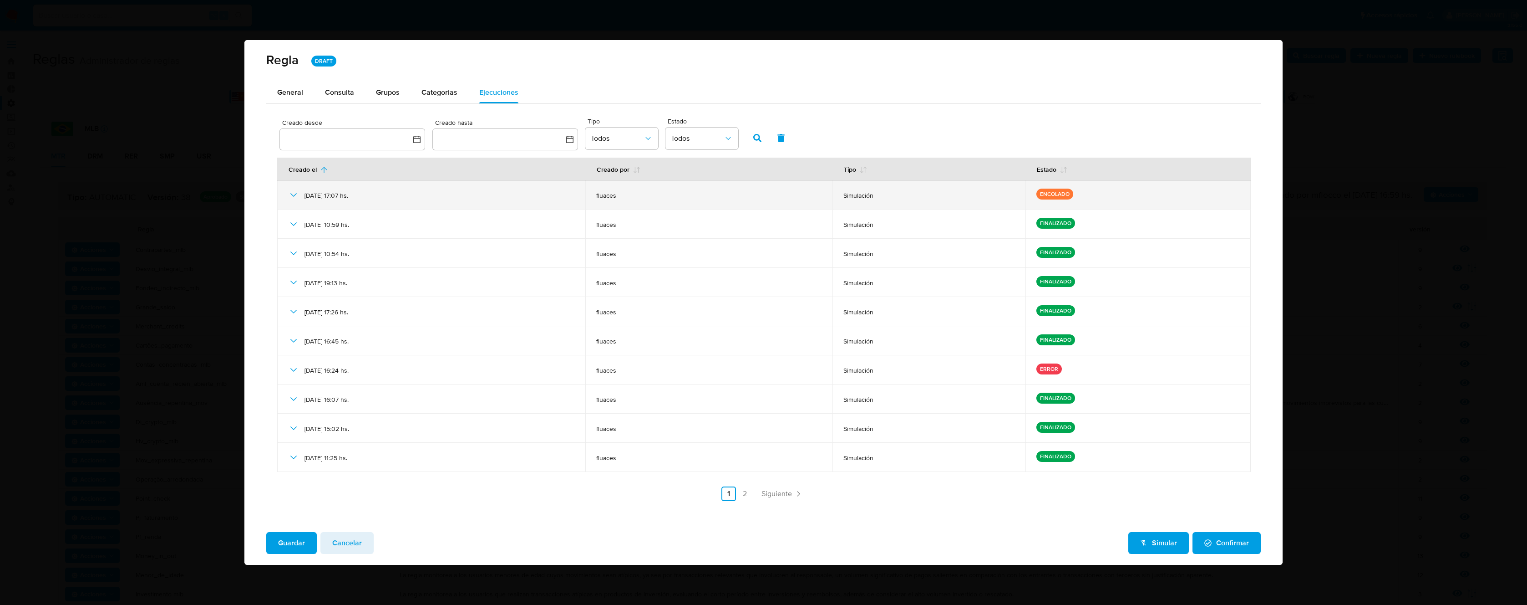
click at [295, 194] on icon at bounding box center [293, 195] width 6 height 4
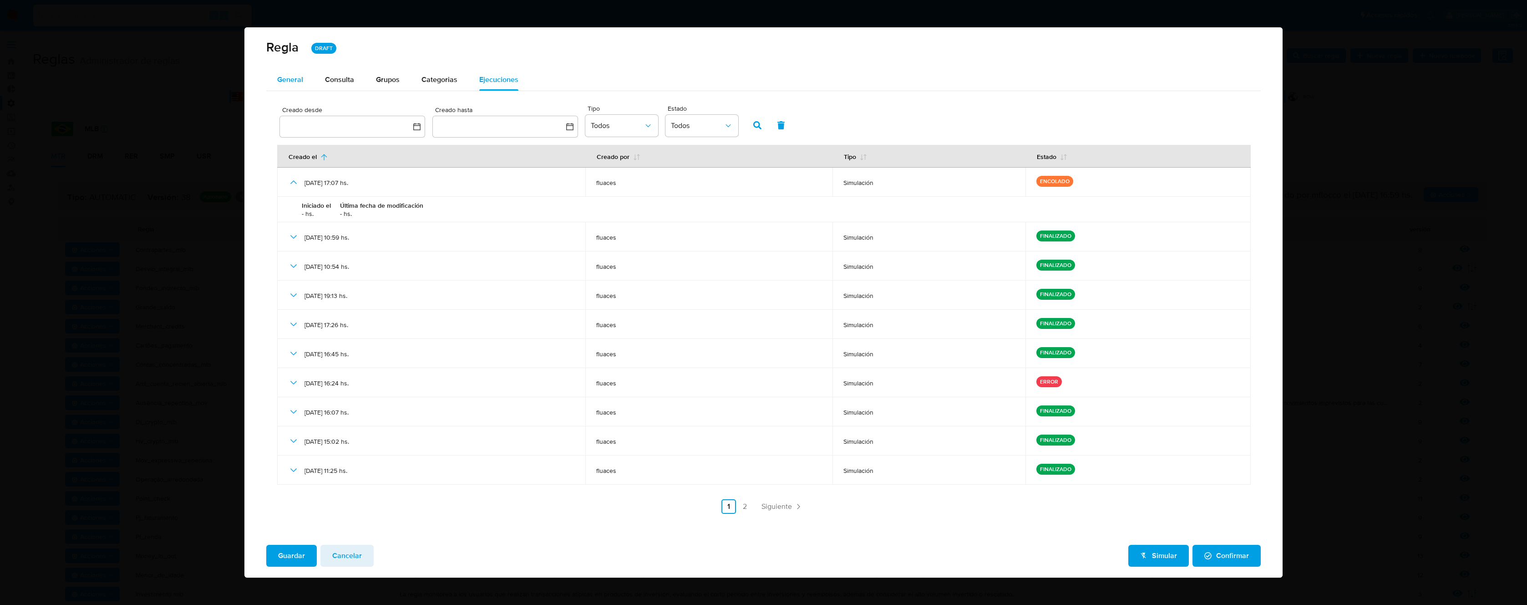
click at [297, 79] on span "General" at bounding box center [290, 79] width 26 height 10
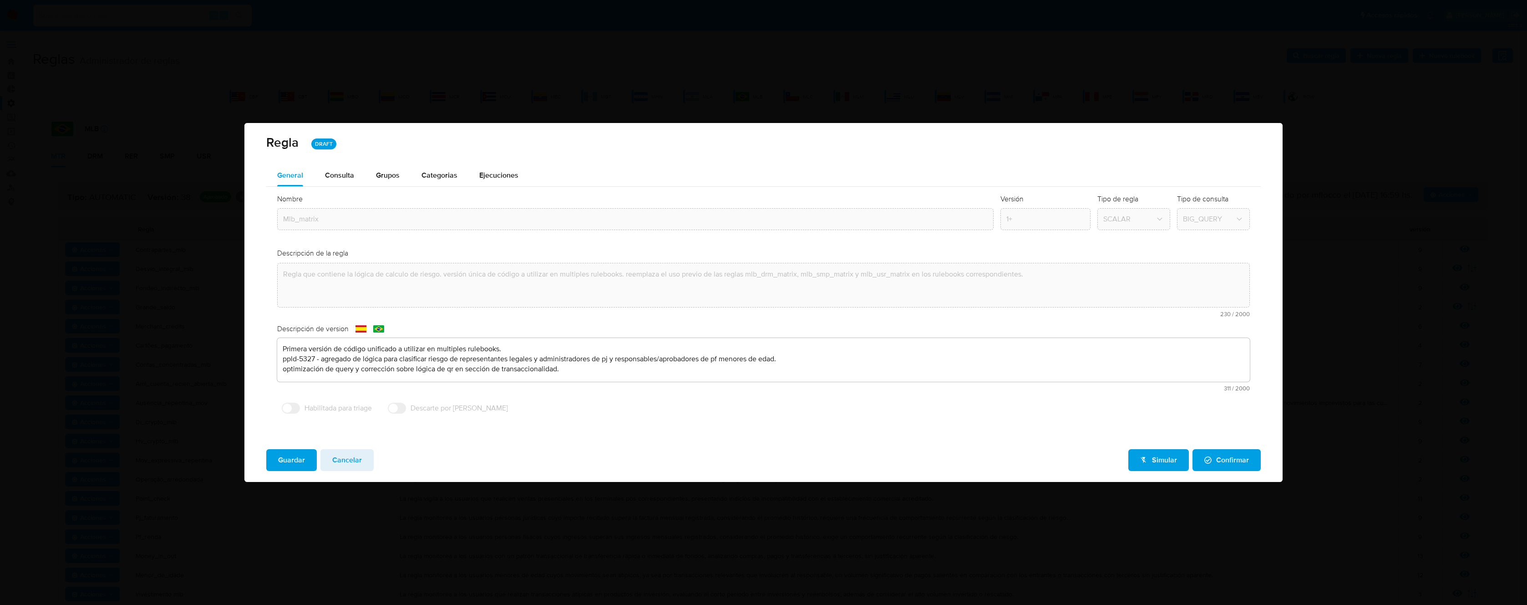
drag, startPoint x: 360, startPoint y: 464, endPoint x: 366, endPoint y: 432, distance: 32.3
click at [360, 464] on span "Cancelar" at bounding box center [347, 460] width 30 height 20
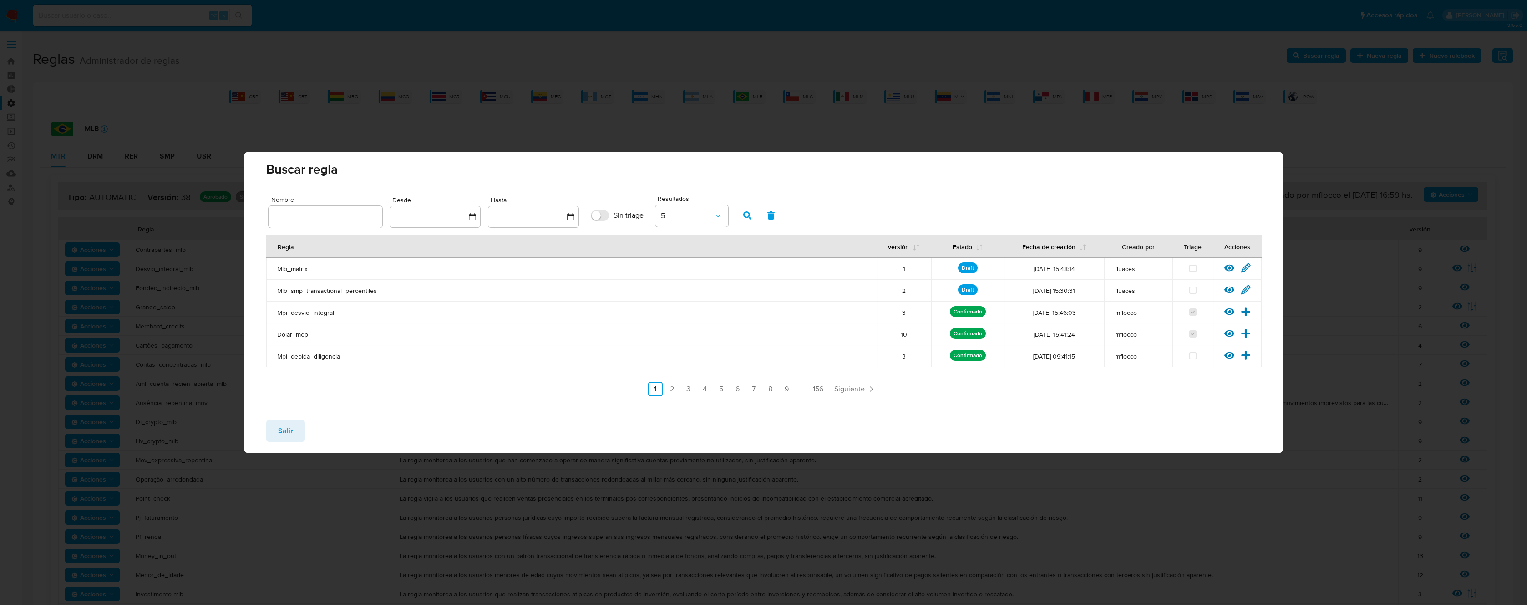
click at [299, 276] on td "Mlb_matrix" at bounding box center [571, 269] width 610 height 22
click at [295, 269] on span "Mlb_matrix" at bounding box center [571, 268] width 589 height 8
click at [1245, 266] on icon at bounding box center [1246, 267] width 9 height 9
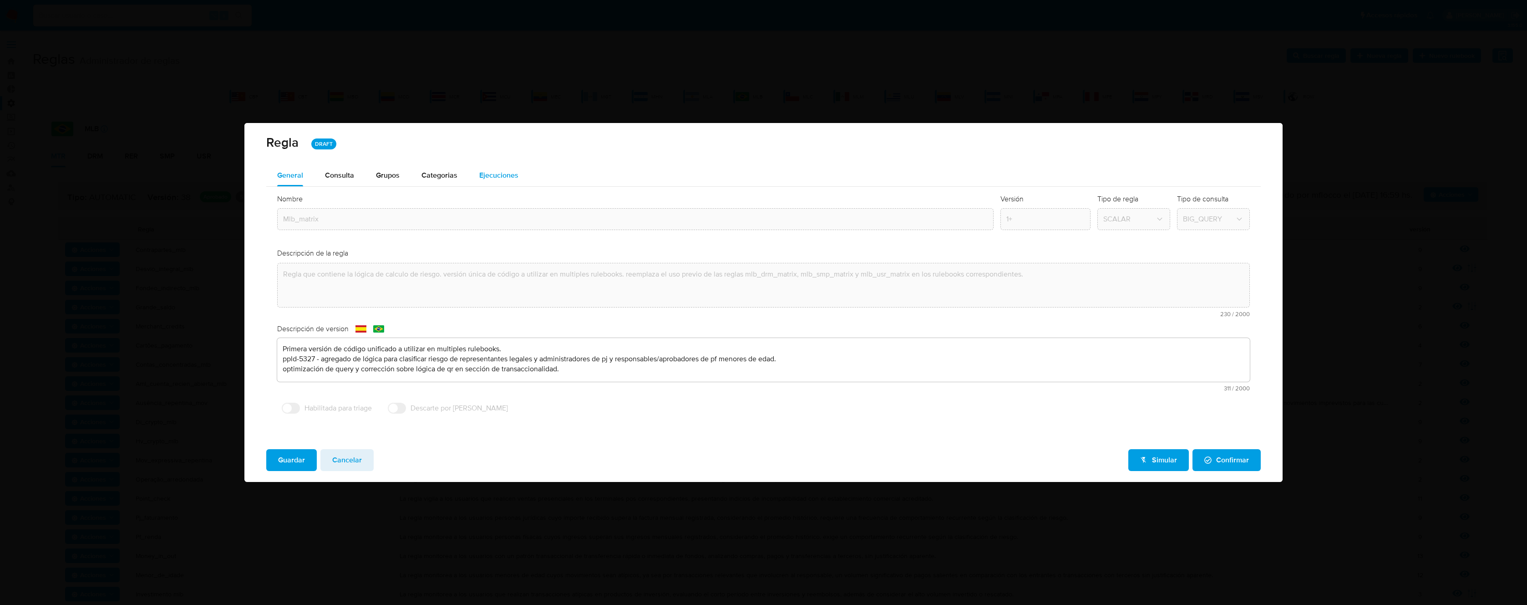
click at [496, 172] on span "Ejecuciones" at bounding box center [498, 175] width 39 height 10
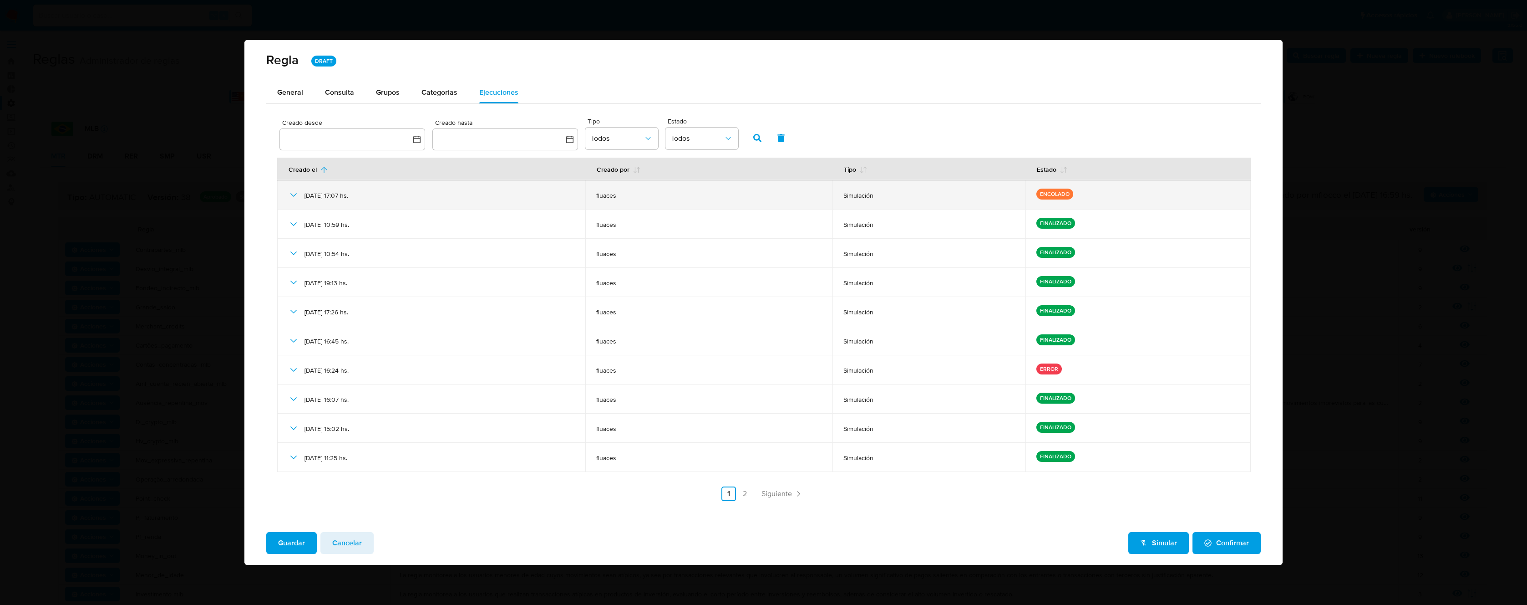
click at [288, 199] on icon at bounding box center [293, 194] width 11 height 11
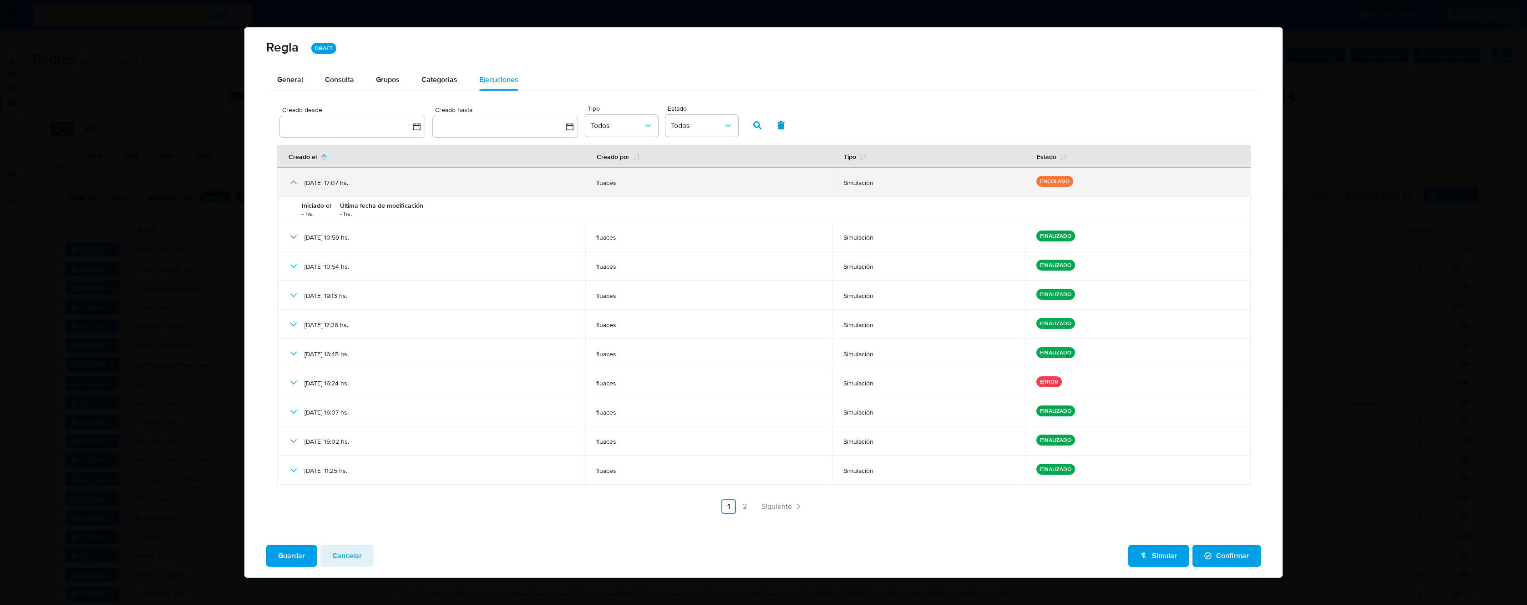
drag, startPoint x: 1069, startPoint y: 180, endPoint x: 1061, endPoint y: 180, distance: 8.2
click at [1033, 179] on tr "25/08/2025 17:07 hs. fluaces Simulación ENCOLADO" at bounding box center [764, 182] width 974 height 29
click at [1062, 180] on p "ENCOLADO" at bounding box center [1055, 181] width 37 height 11
click at [1063, 182] on p "ENCOLADO" at bounding box center [1055, 181] width 37 height 11
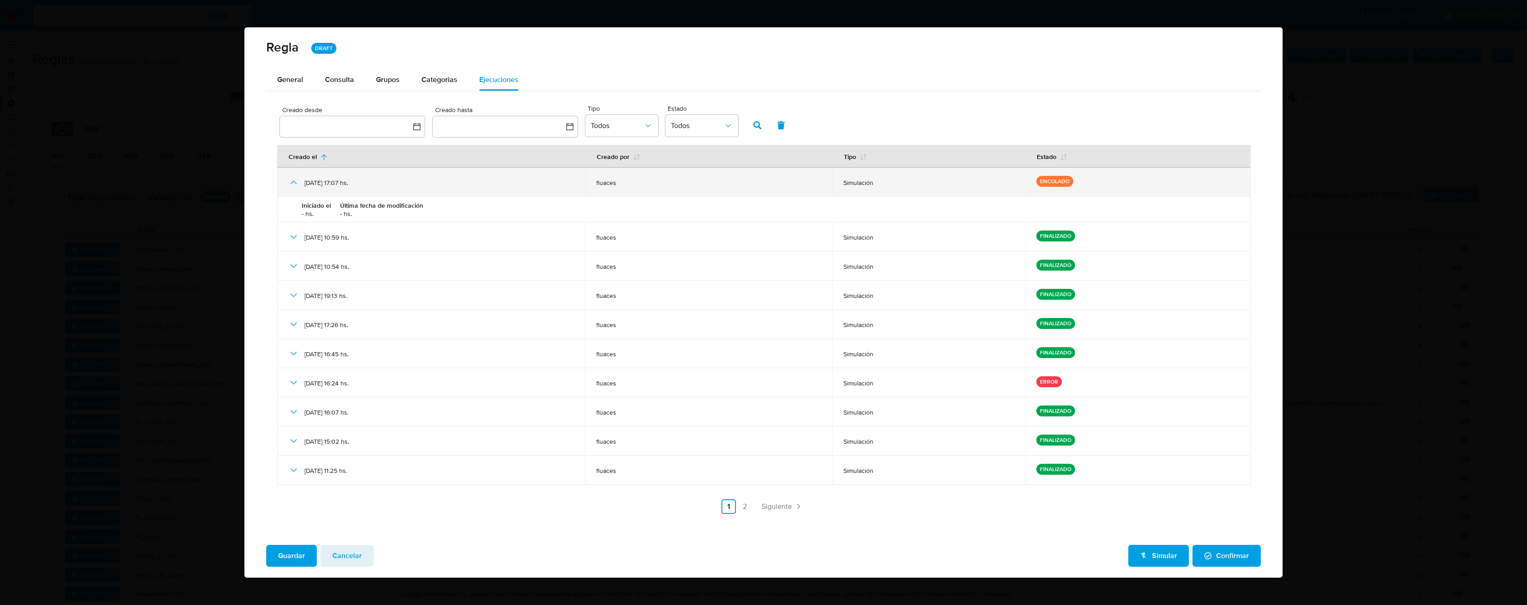
click at [1063, 182] on p "ENCOLADO" at bounding box center [1055, 181] width 37 height 11
drag, startPoint x: 1131, startPoint y: 190, endPoint x: 1049, endPoint y: 179, distance: 82.3
click at [1049, 179] on td "ENCOLADO" at bounding box center [1138, 182] width 225 height 29
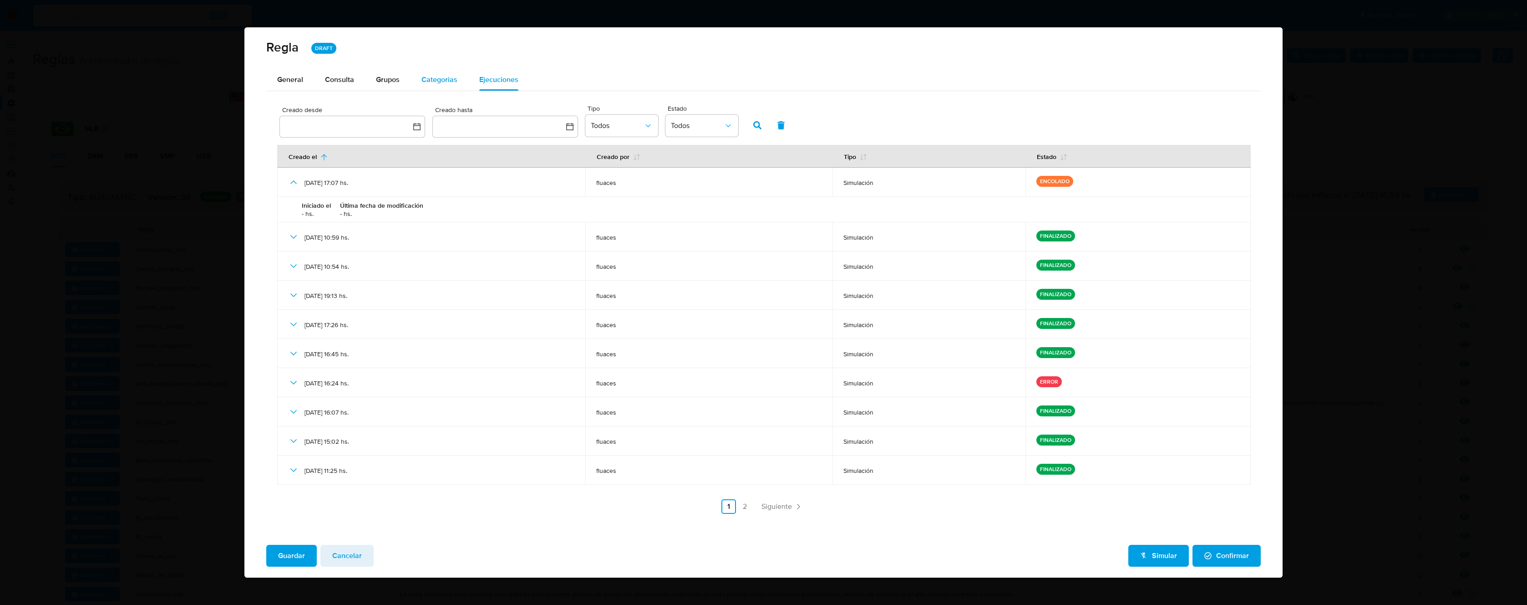
click at [437, 76] on span "Categorias" at bounding box center [440, 79] width 36 height 10
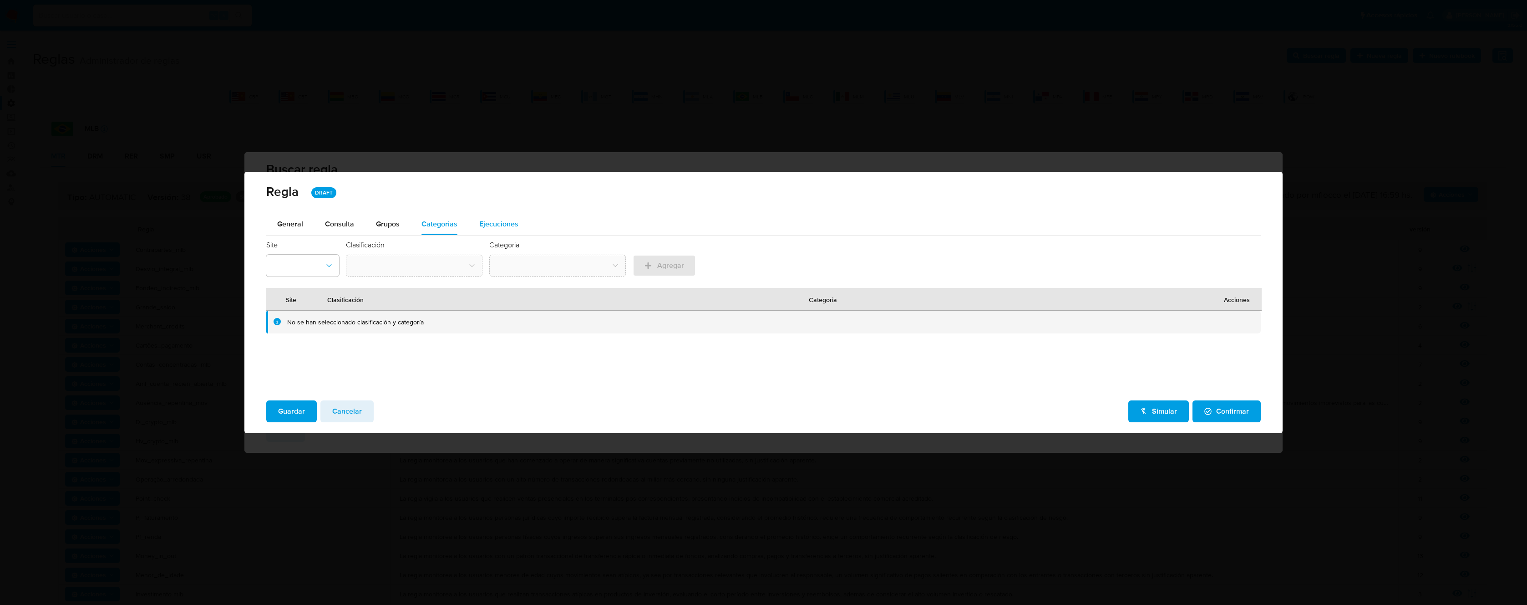
click at [501, 223] on span "Ejecuciones" at bounding box center [498, 224] width 39 height 10
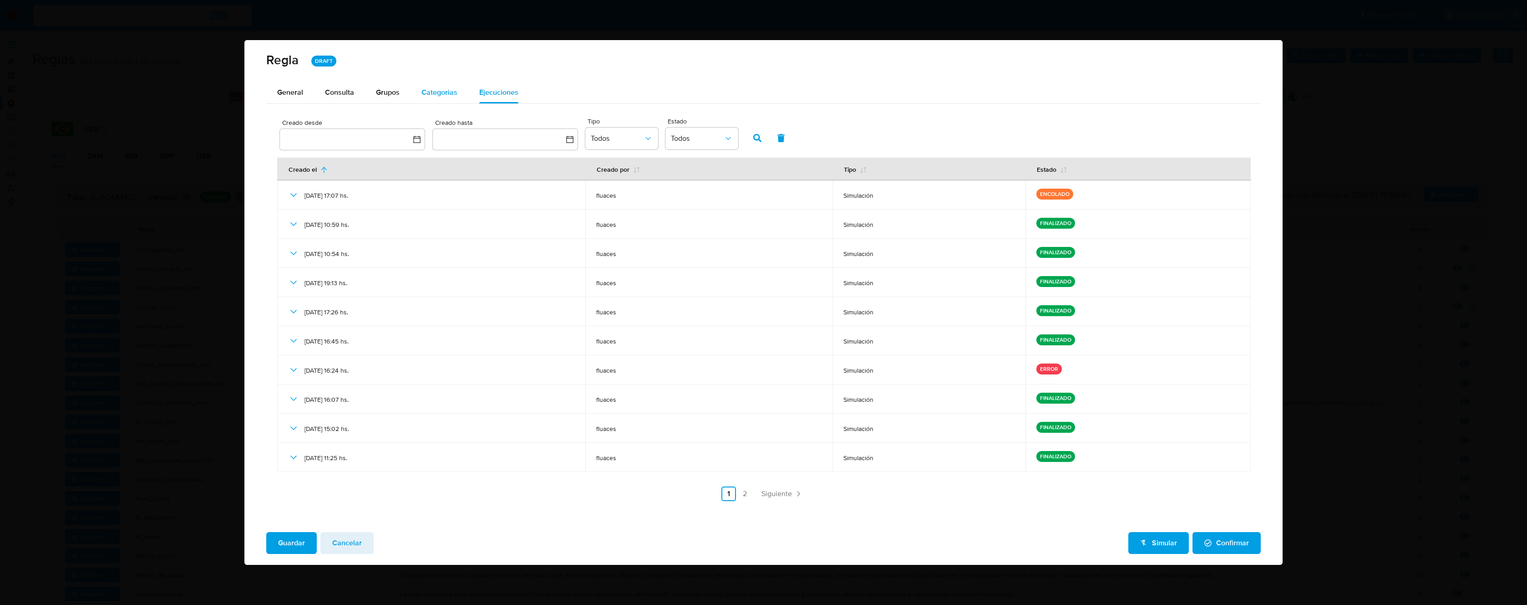
click at [437, 95] on span "Categorias" at bounding box center [440, 92] width 36 height 10
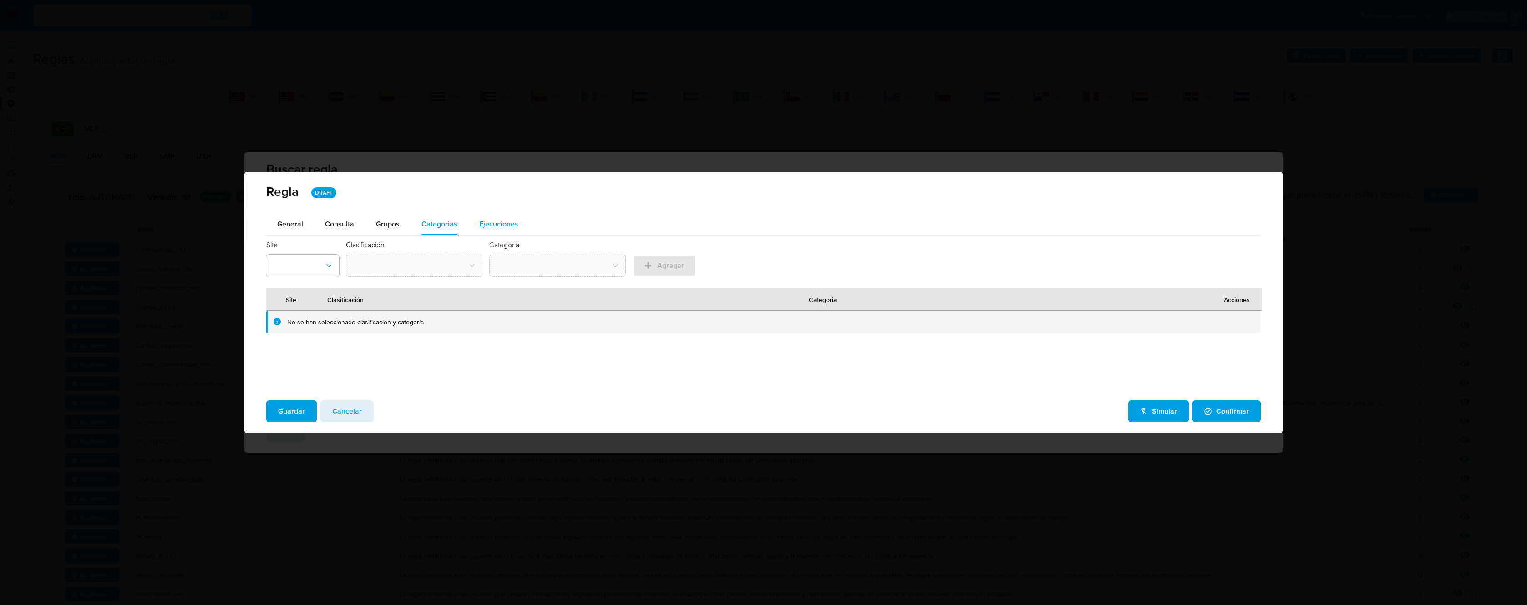
click at [496, 222] on span "Ejecuciones" at bounding box center [498, 224] width 39 height 10
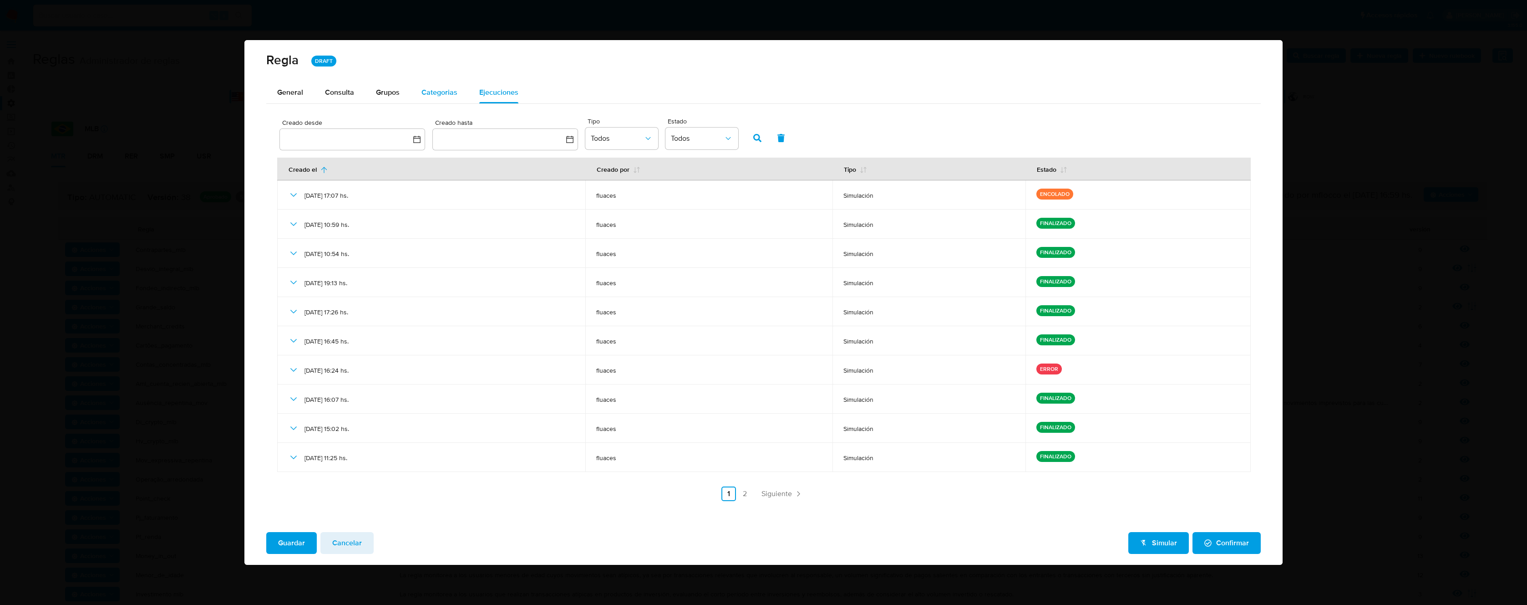
click at [439, 92] on span "Categorias" at bounding box center [440, 92] width 36 height 10
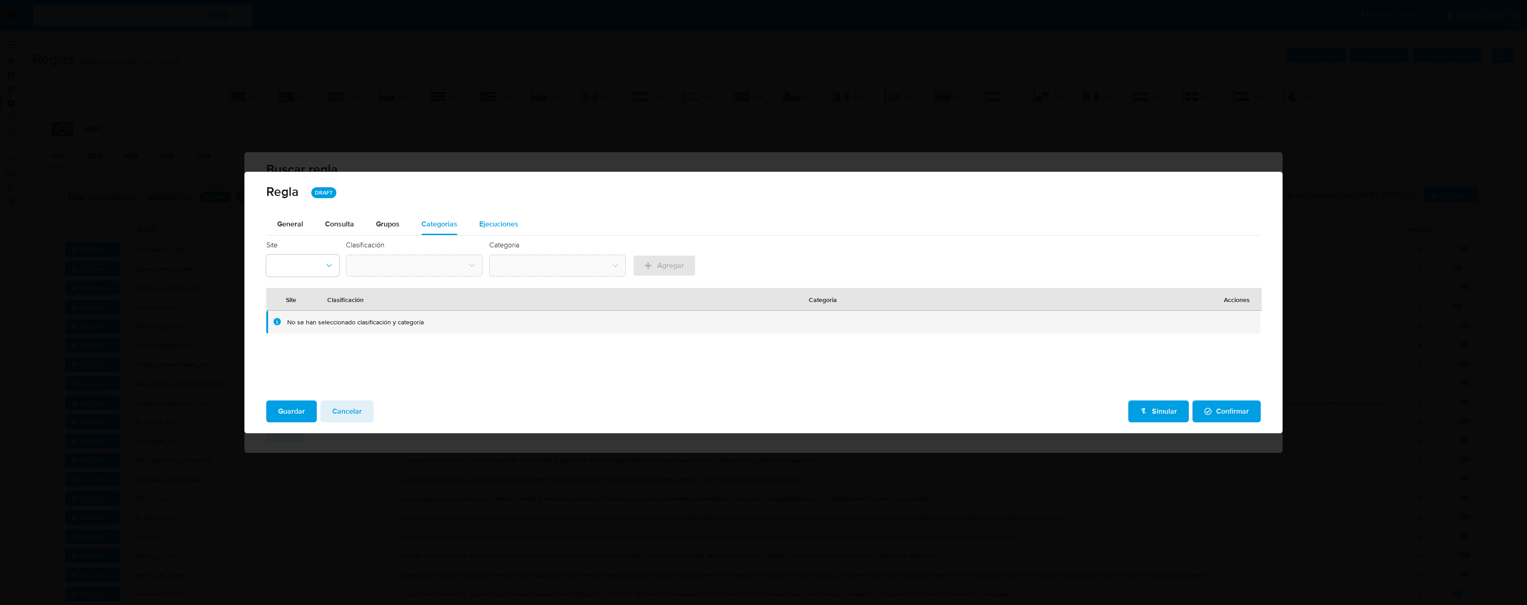
click at [504, 221] on span "Ejecuciones" at bounding box center [498, 224] width 39 height 10
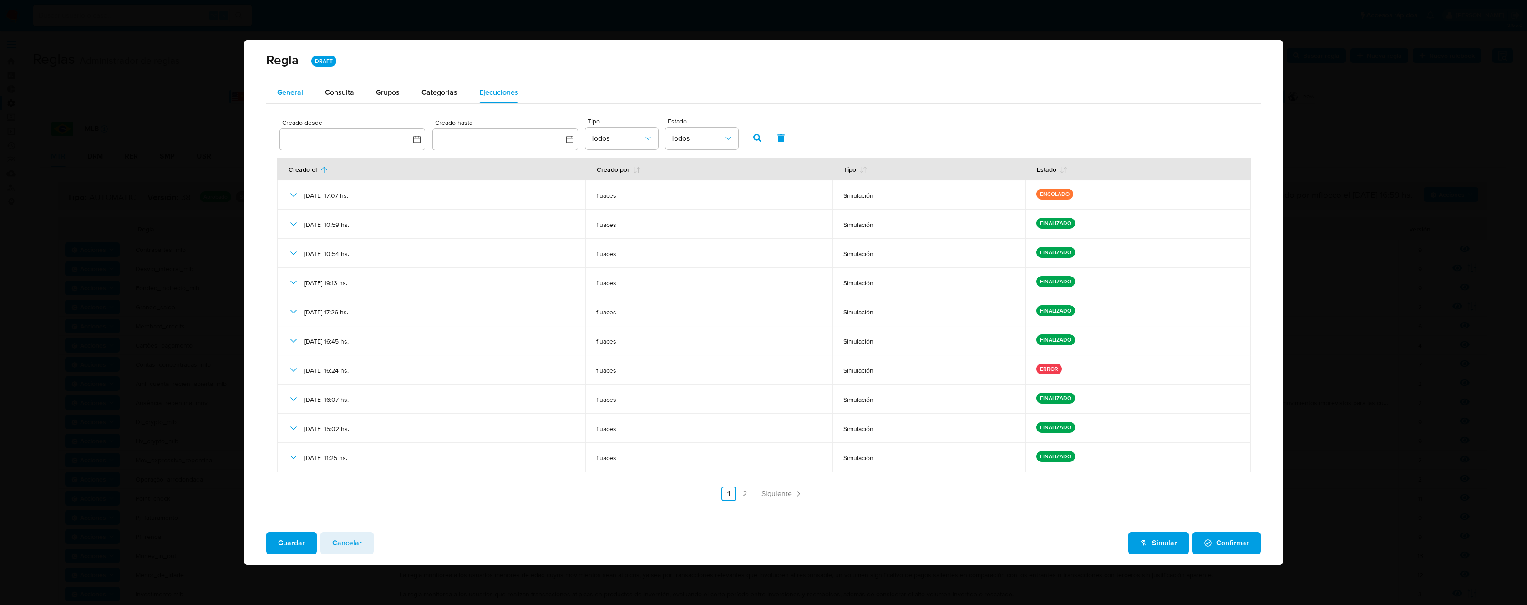
click at [278, 89] on span "General" at bounding box center [290, 92] width 26 height 10
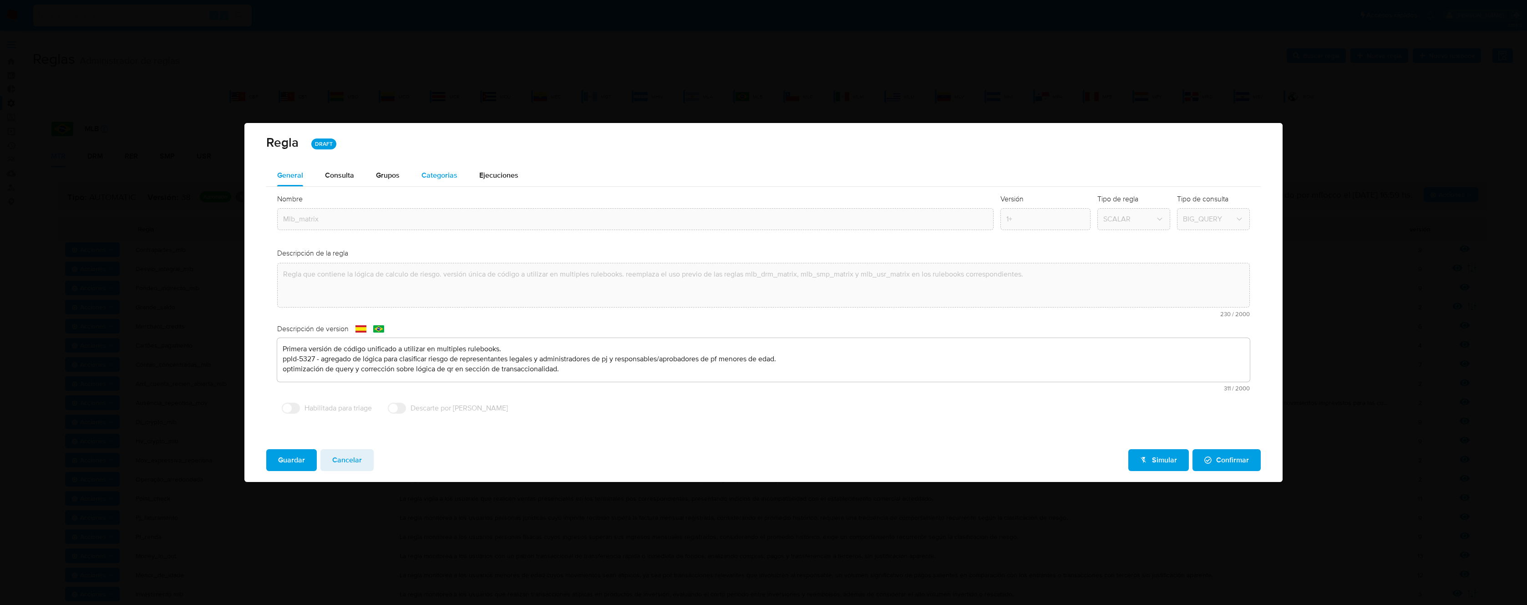
click at [438, 178] on span "Categorias" at bounding box center [440, 175] width 36 height 10
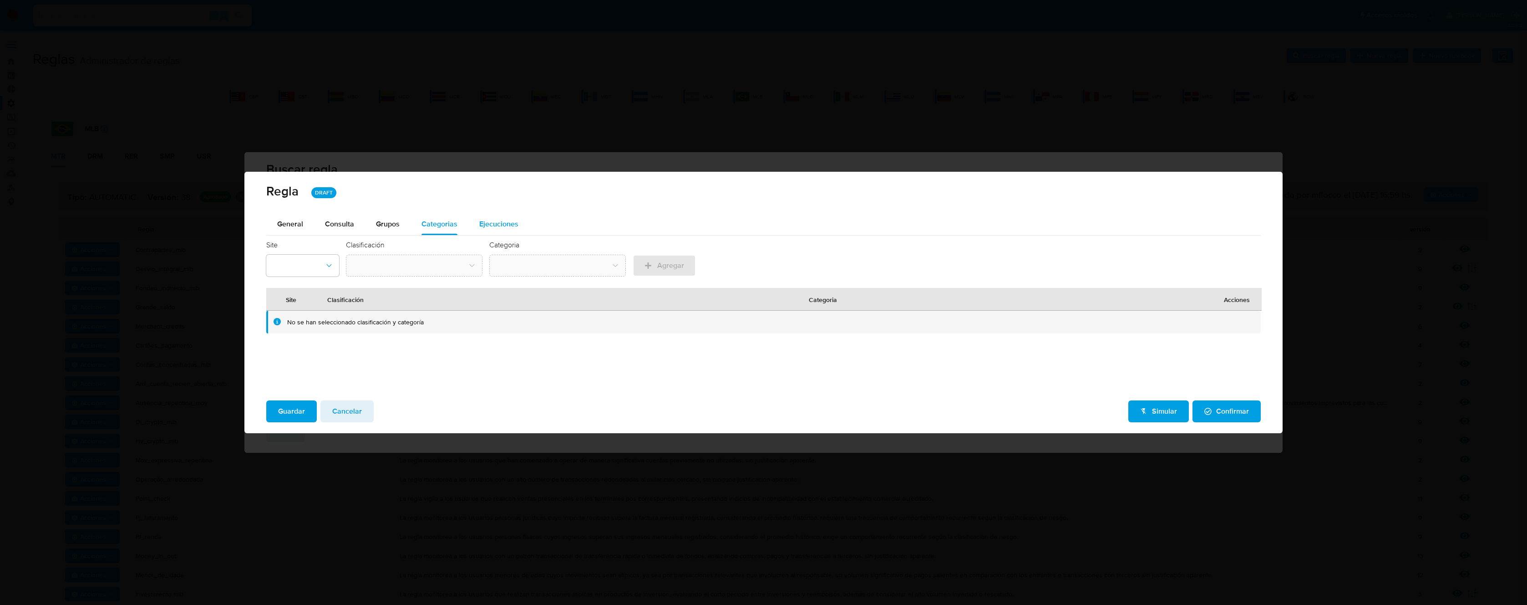
click at [501, 216] on div "Ejecuciones" at bounding box center [498, 224] width 39 height 22
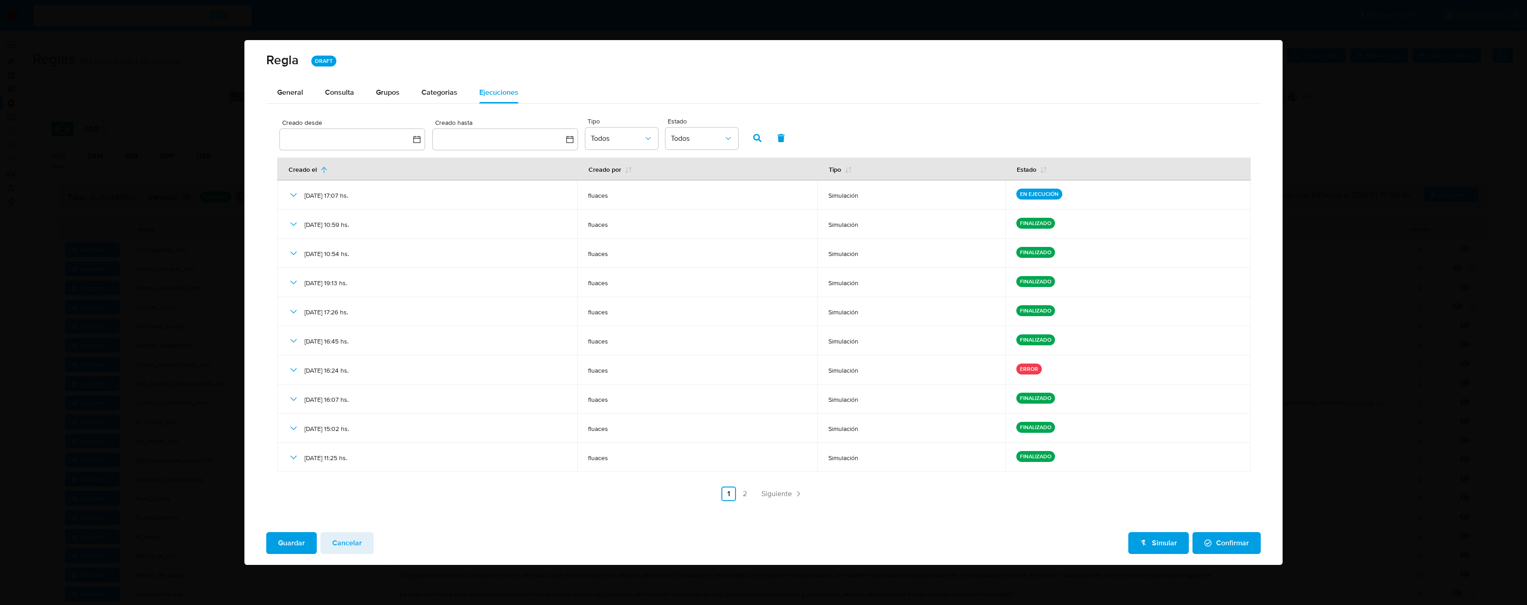
click at [348, 542] on span "Cancelar" at bounding box center [347, 543] width 30 height 20
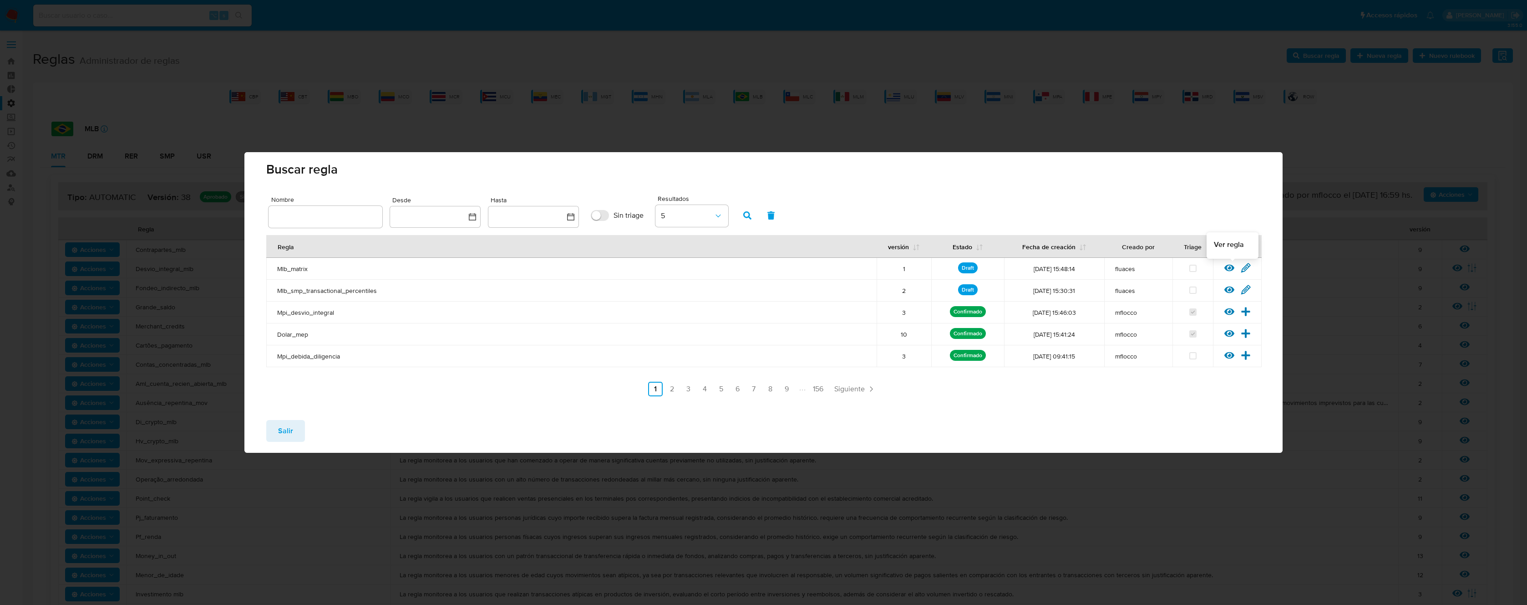
click at [1230, 269] on icon at bounding box center [1230, 268] width 10 height 10
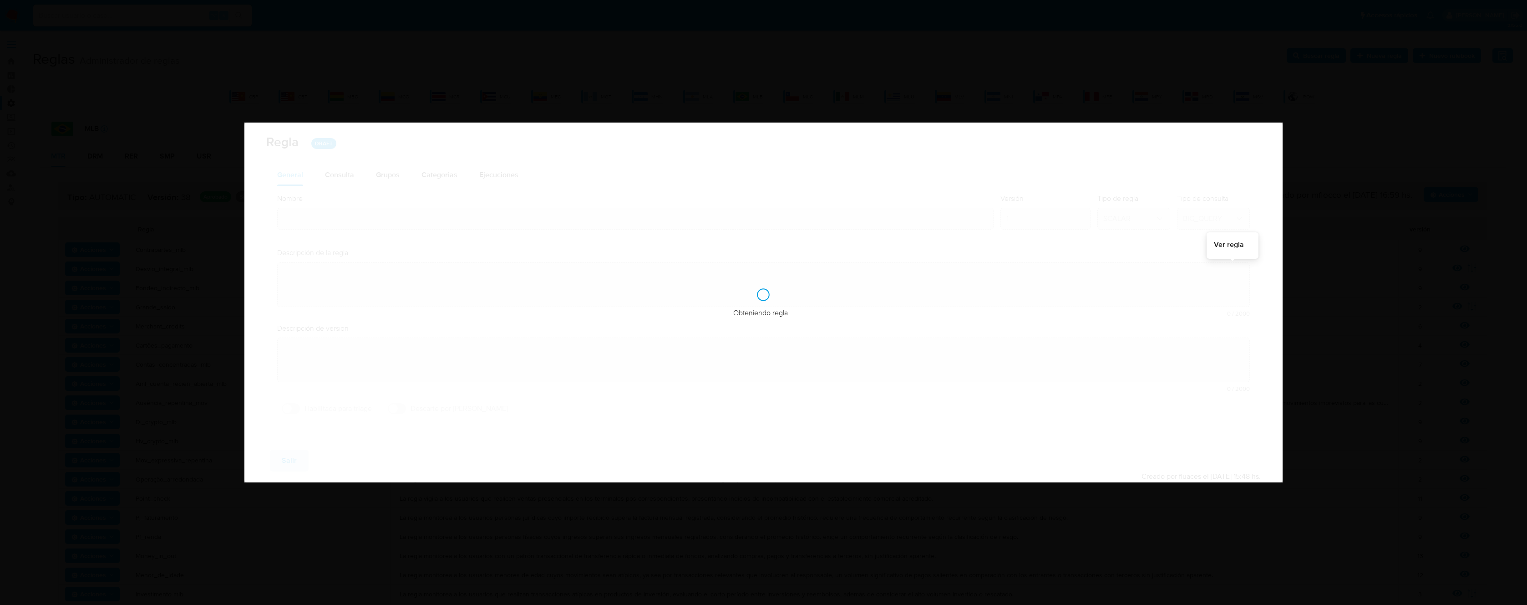
type input "Mlb_matrix"
type textarea "Regla que contiene la lógica de calculo de riesgo. versión única de código a ut…"
type textarea "Primera versión de código unificado a utilizar en multiples rulebooks. ppld-532…"
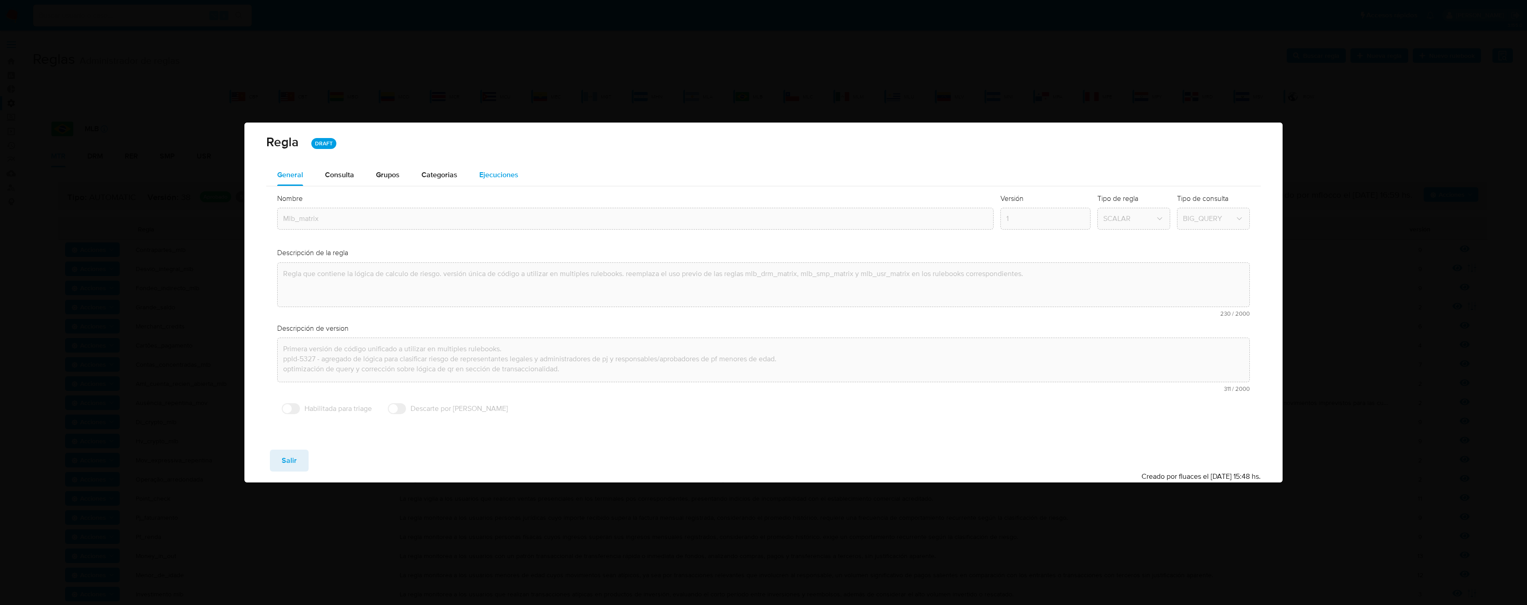
click at [501, 180] on div "Ejecuciones" at bounding box center [498, 175] width 39 height 22
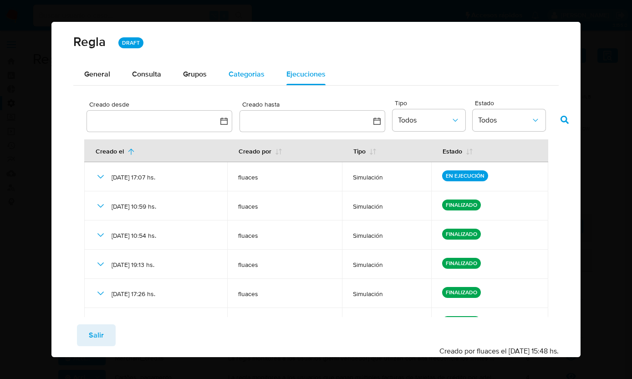
click at [250, 82] on div "Categorias" at bounding box center [247, 74] width 36 height 22
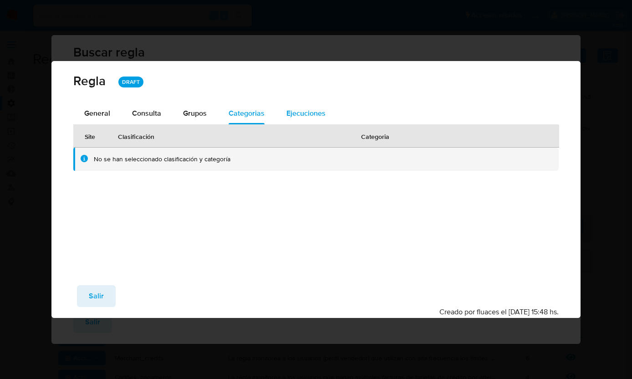
click at [305, 113] on span "Ejecuciones" at bounding box center [305, 113] width 39 height 10
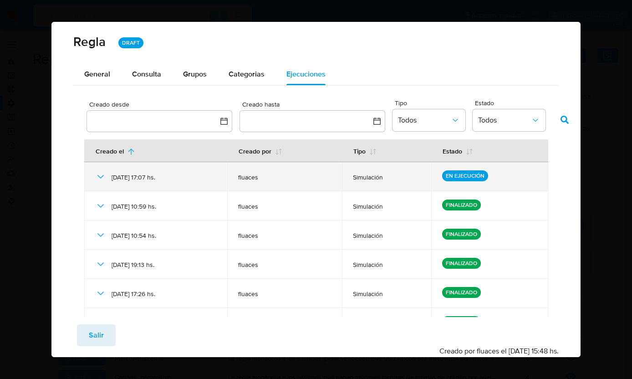
drag, startPoint x: 397, startPoint y: 178, endPoint x: 366, endPoint y: 175, distance: 32.0
click at [366, 175] on span "Simulación" at bounding box center [387, 177] width 68 height 8
click at [393, 184] on td "Simulación" at bounding box center [387, 176] width 90 height 29
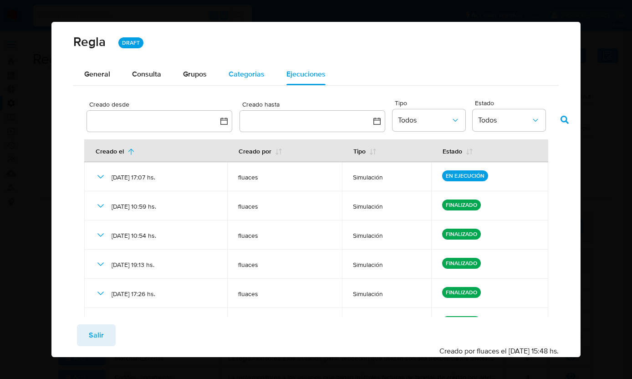
click at [258, 79] on span "Categorias" at bounding box center [247, 74] width 36 height 10
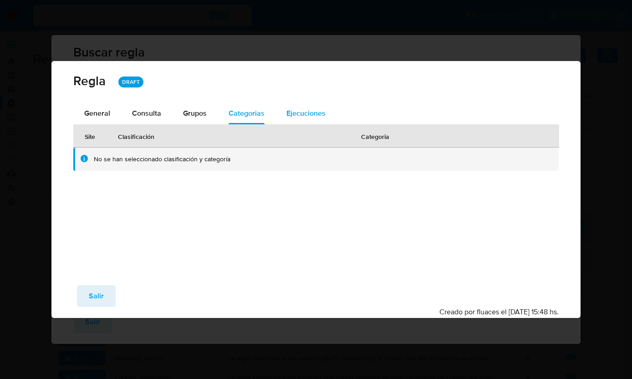
click at [322, 122] on div "Ejecuciones" at bounding box center [305, 113] width 39 height 22
